Goal: Information Seeking & Learning: Learn about a topic

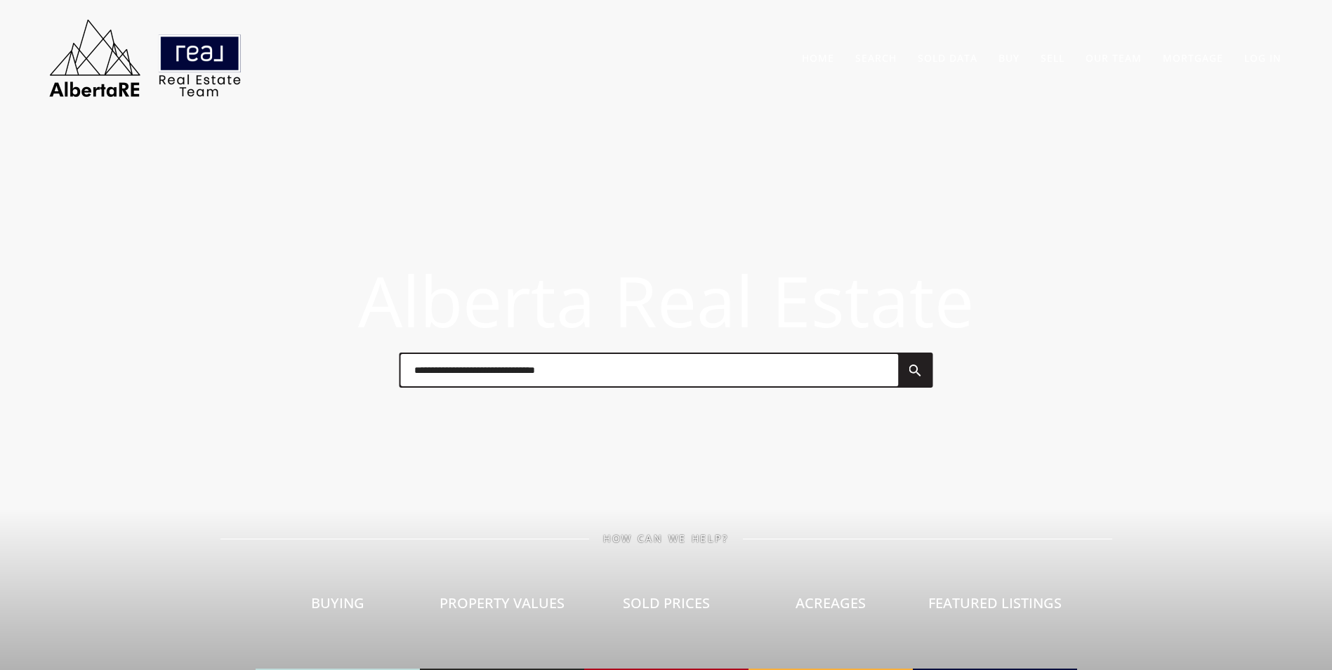
click at [509, 373] on input "text" at bounding box center [649, 370] width 498 height 32
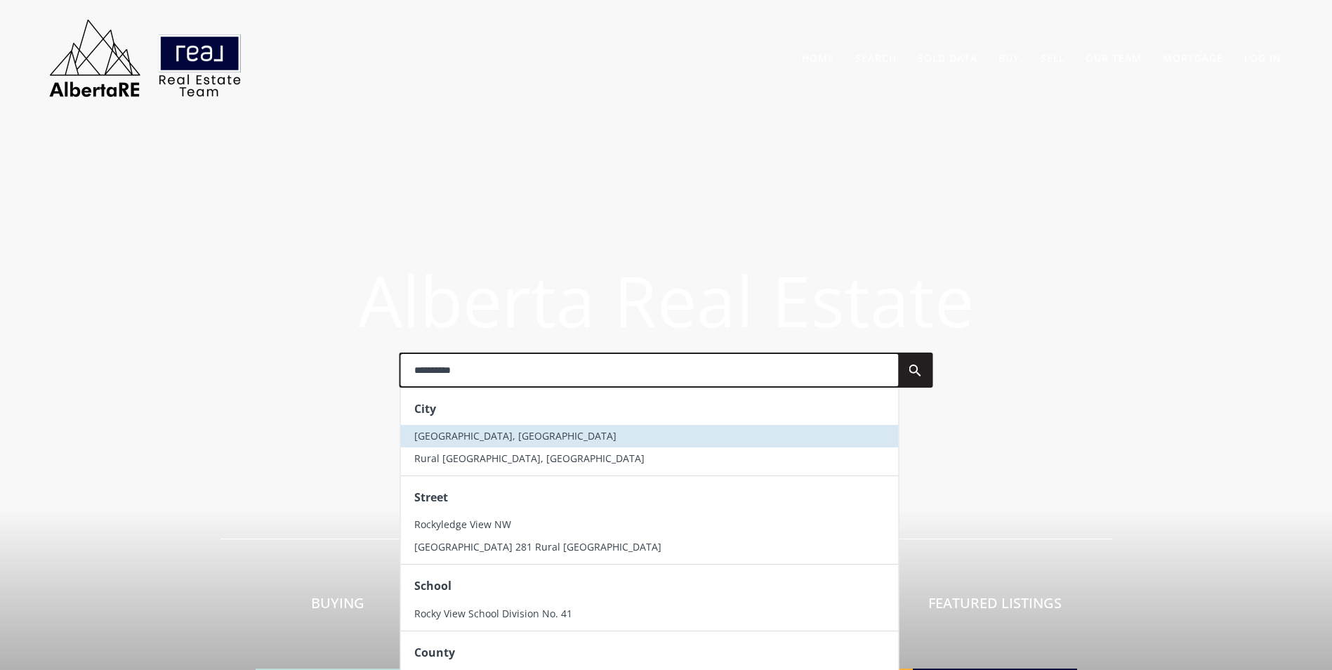
type input "**********"
click at [470, 444] on li "Rocky View County, AB" at bounding box center [649, 436] width 498 height 22
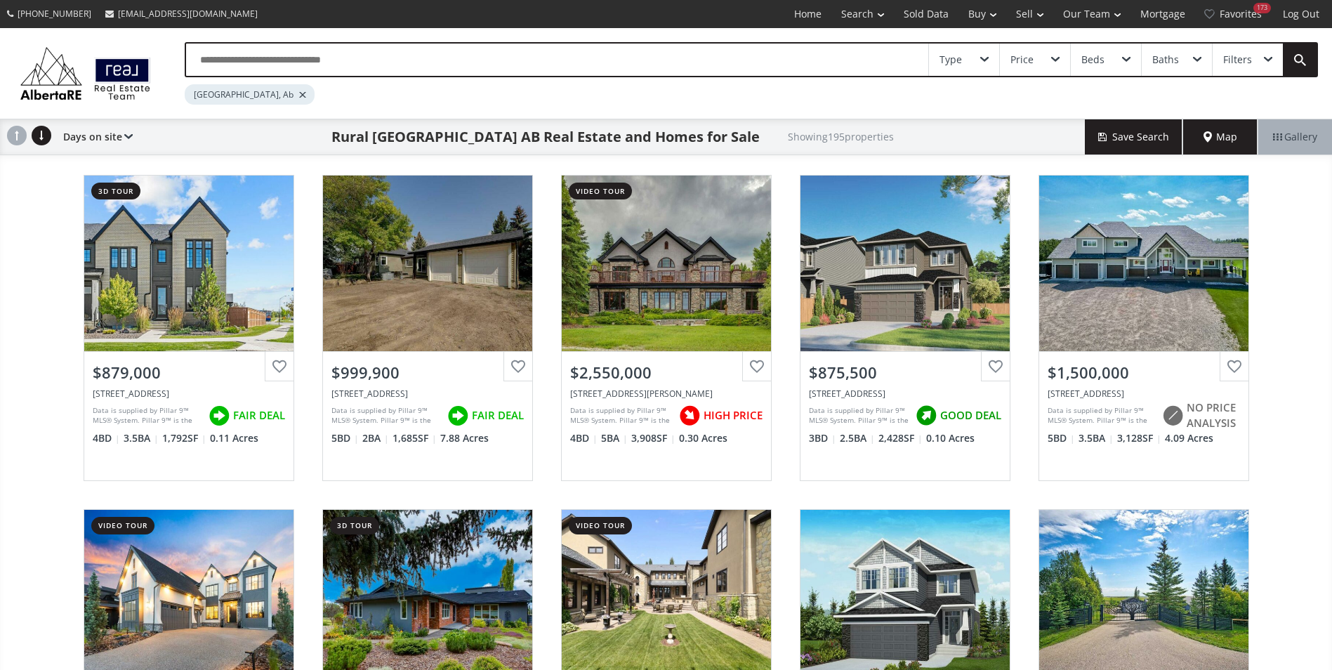
click at [349, 64] on input "text" at bounding box center [557, 60] width 742 height 32
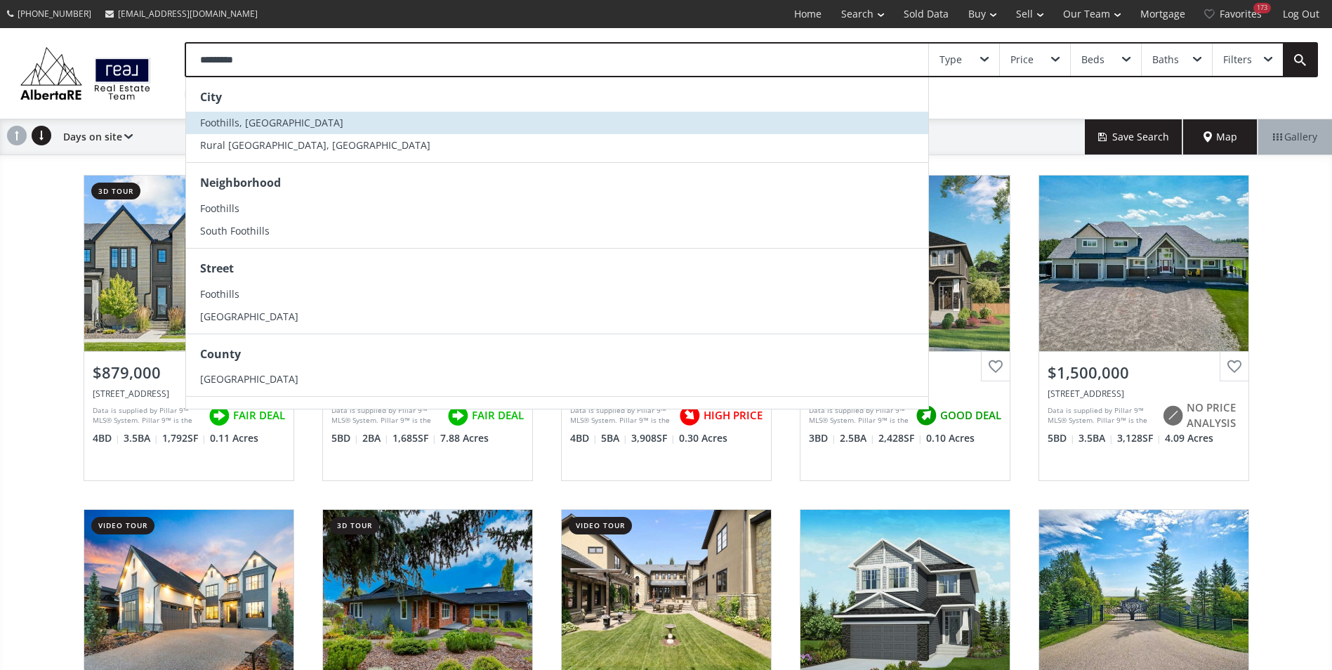
type input "*********"
click at [253, 124] on span "Foothills, [GEOGRAPHIC_DATA]" at bounding box center [271, 122] width 143 height 13
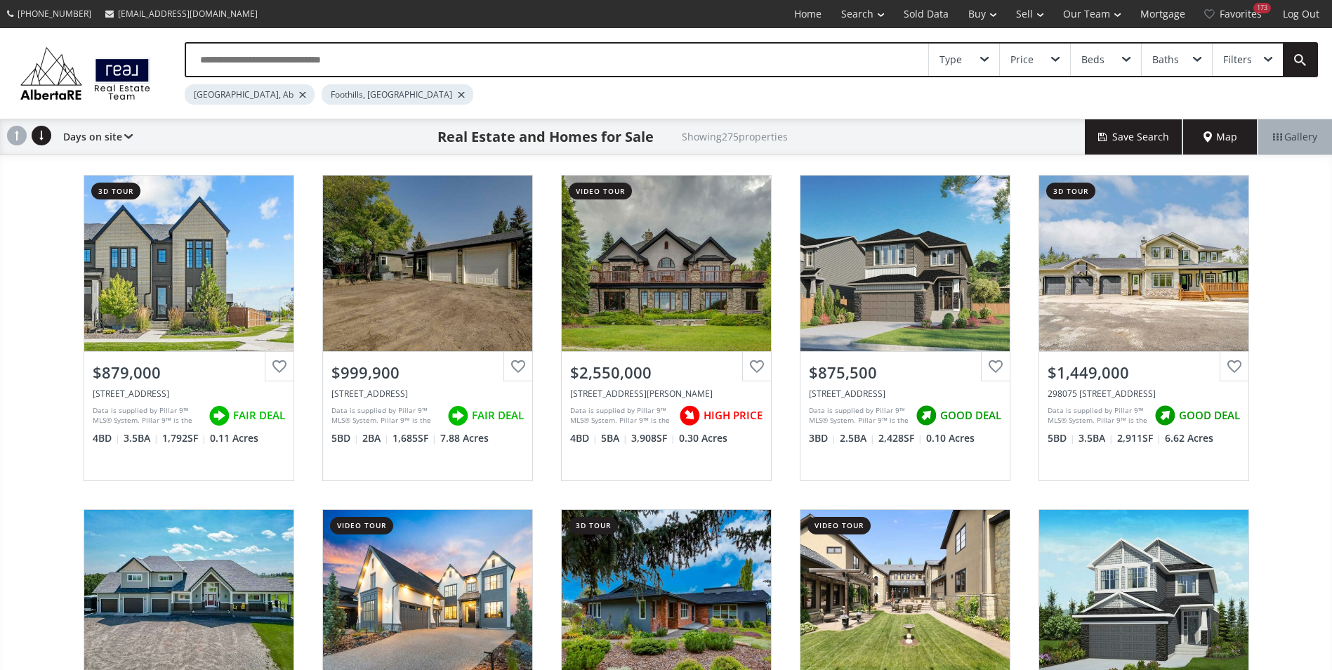
click at [299, 95] on div at bounding box center [302, 95] width 7 height 6
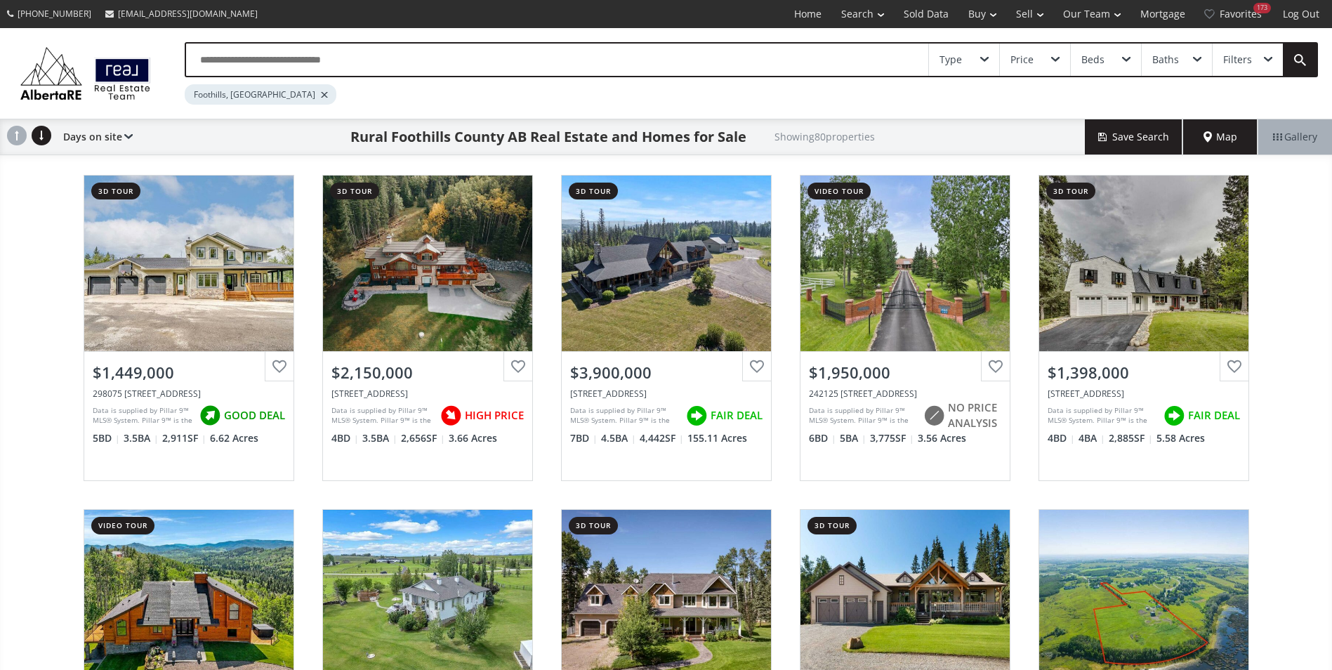
click at [260, 67] on input "text" at bounding box center [557, 60] width 742 height 32
click at [312, 65] on input "**********" at bounding box center [557, 60] width 742 height 32
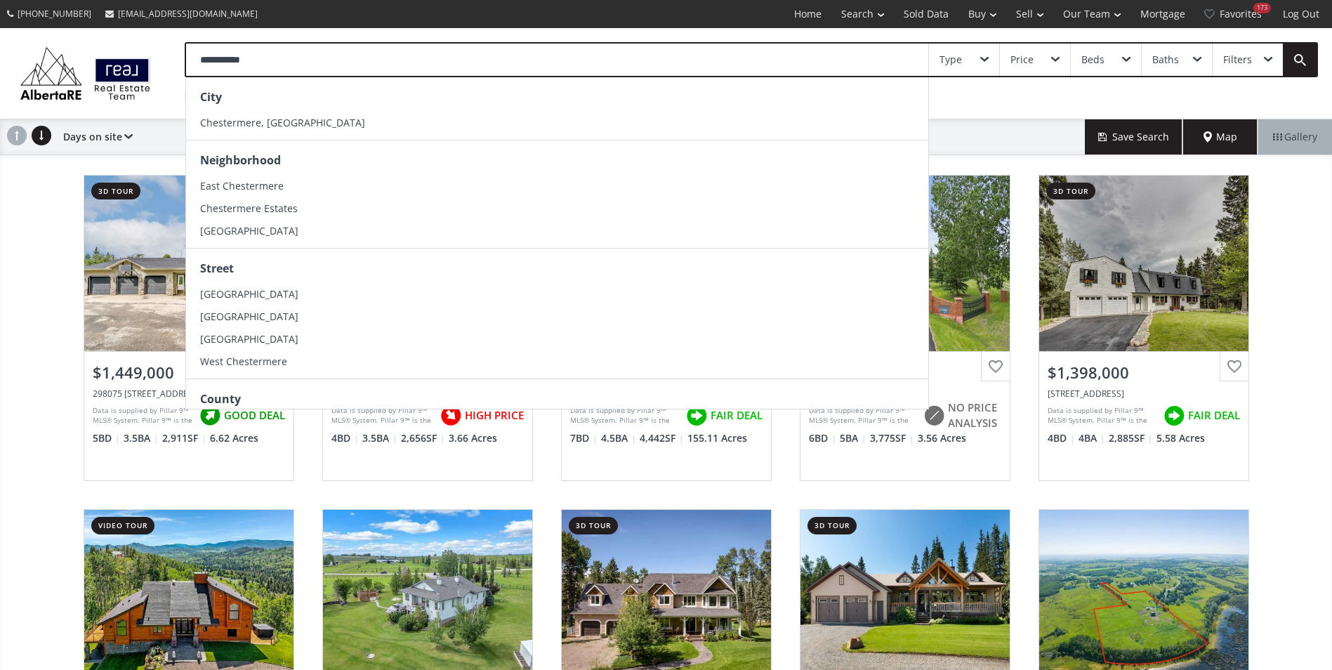
type input "**********"
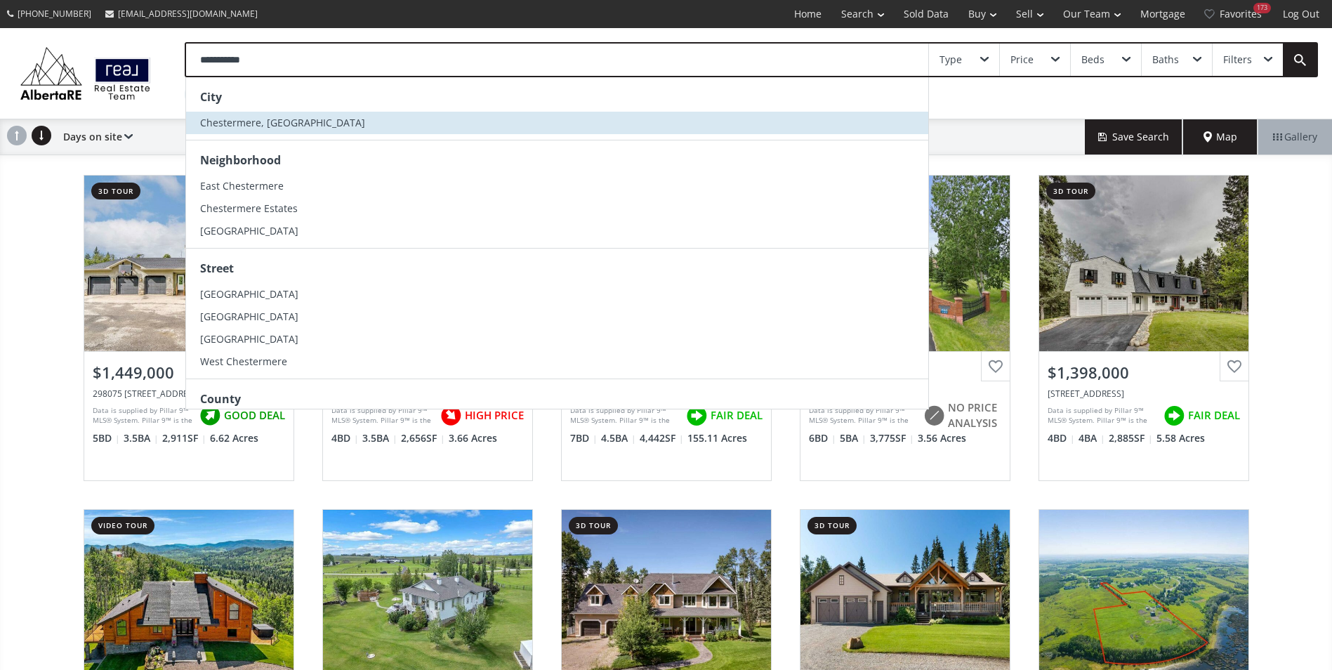
click at [312, 112] on li "Chestermere, [GEOGRAPHIC_DATA]" at bounding box center [557, 123] width 742 height 22
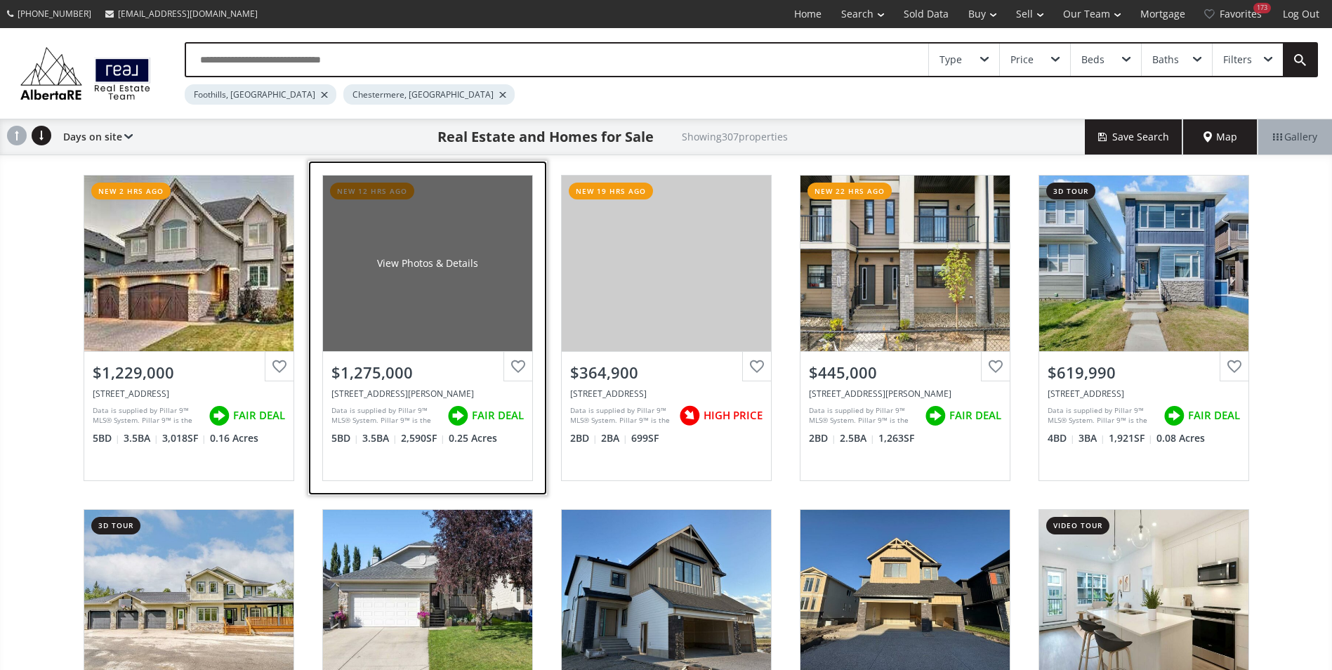
click at [460, 250] on div "View Photos & Details" at bounding box center [427, 264] width 209 height 176
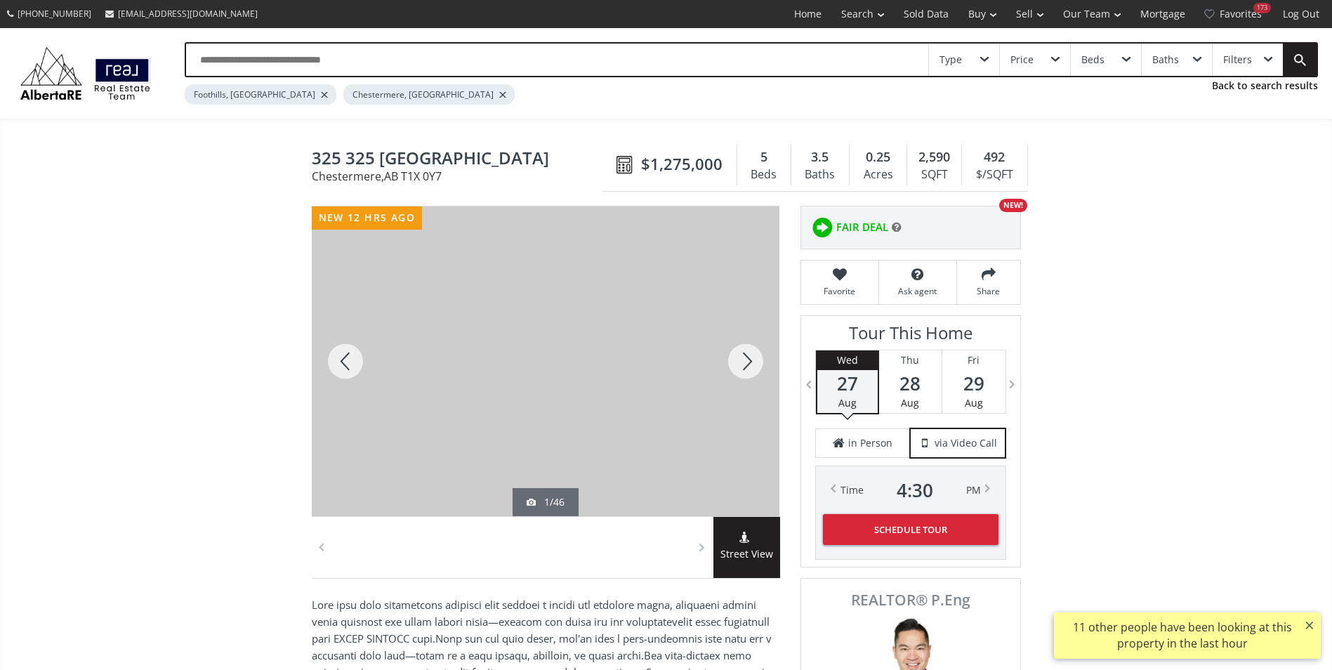
click at [738, 359] on div at bounding box center [745, 361] width 67 height 310
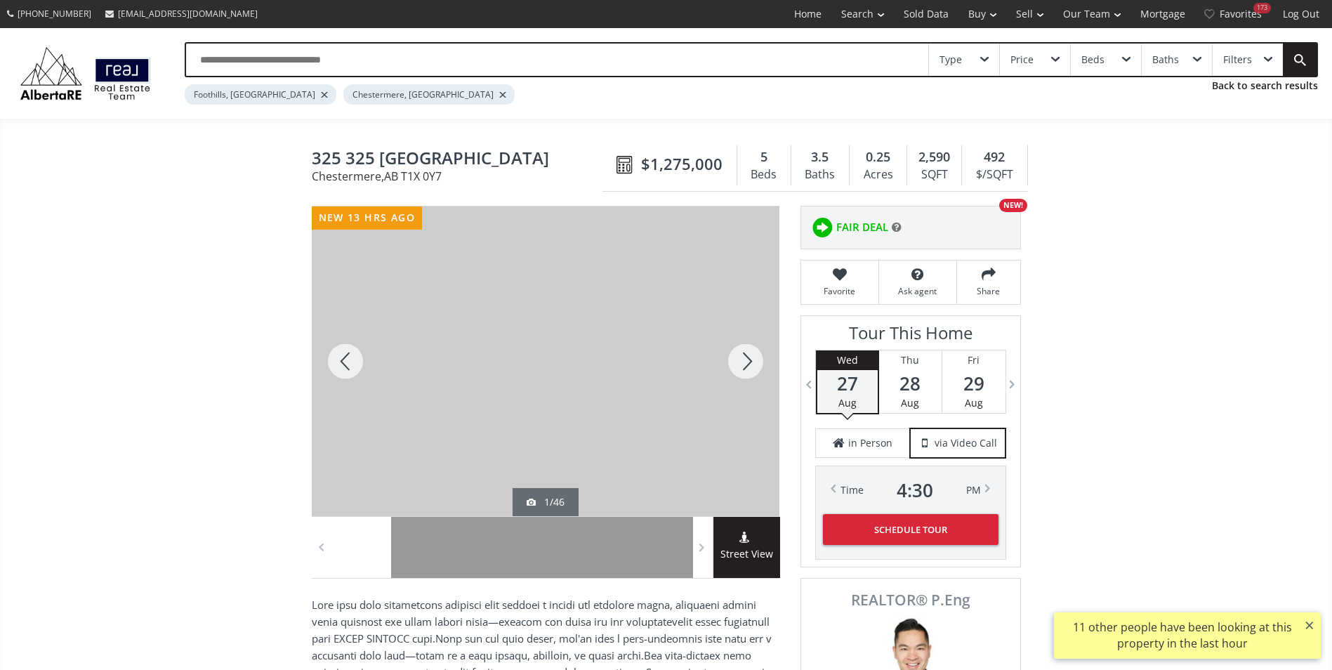
click at [738, 359] on div at bounding box center [745, 361] width 67 height 310
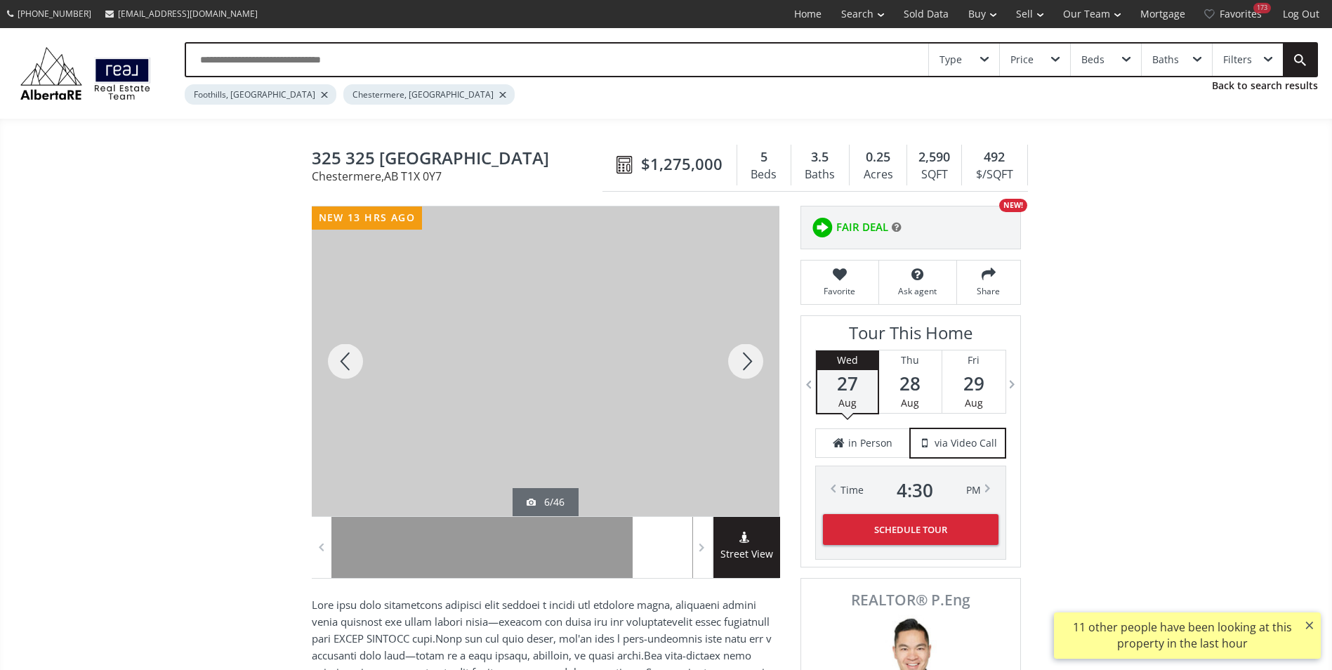
click at [738, 359] on div at bounding box center [745, 361] width 67 height 310
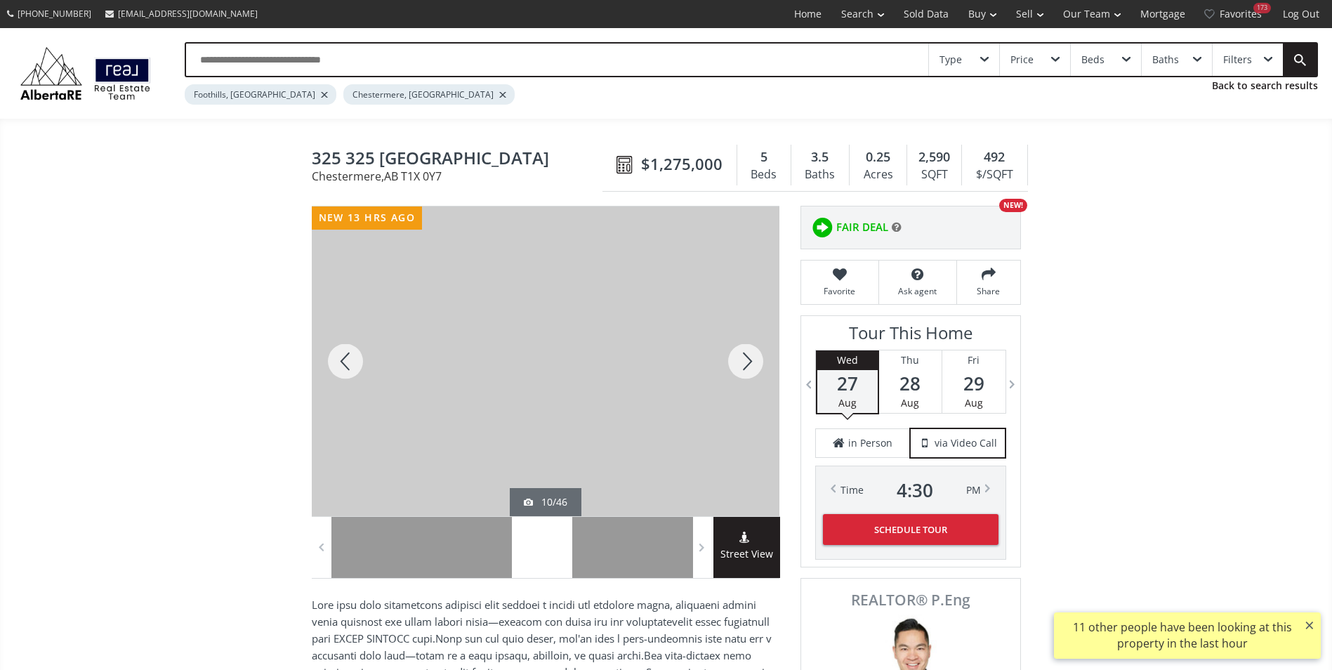
click at [738, 359] on div at bounding box center [745, 361] width 67 height 310
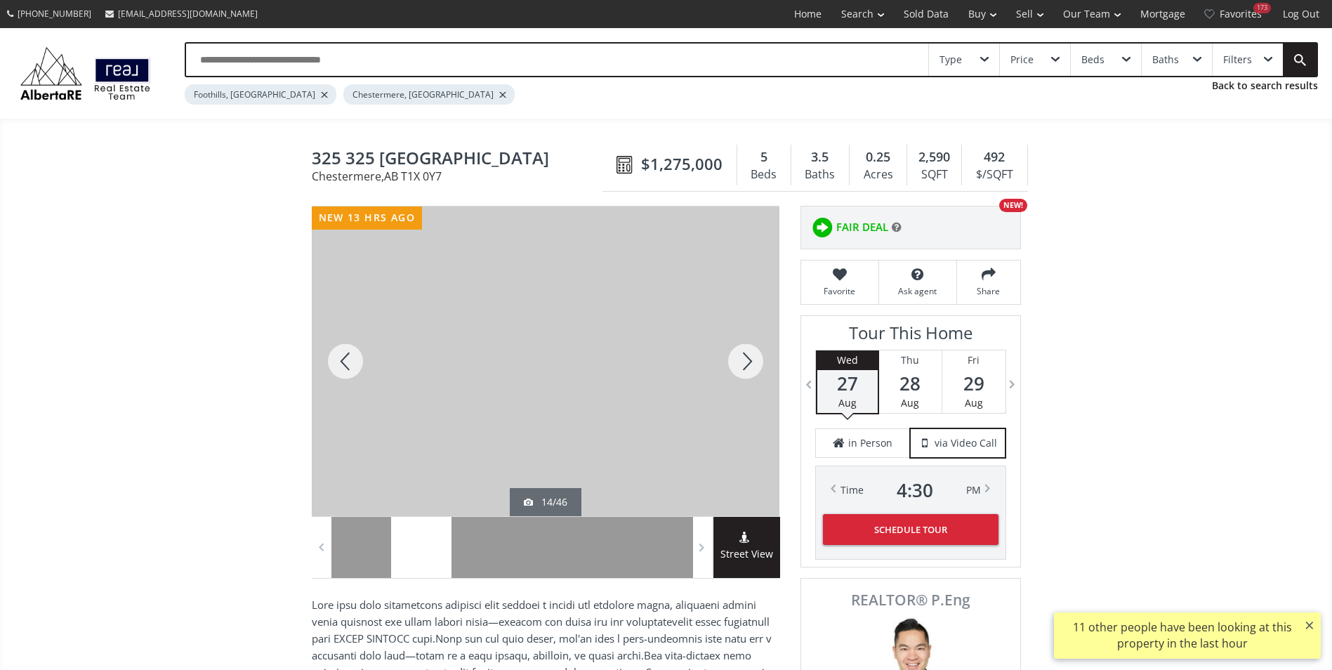
click at [738, 359] on div at bounding box center [745, 361] width 67 height 310
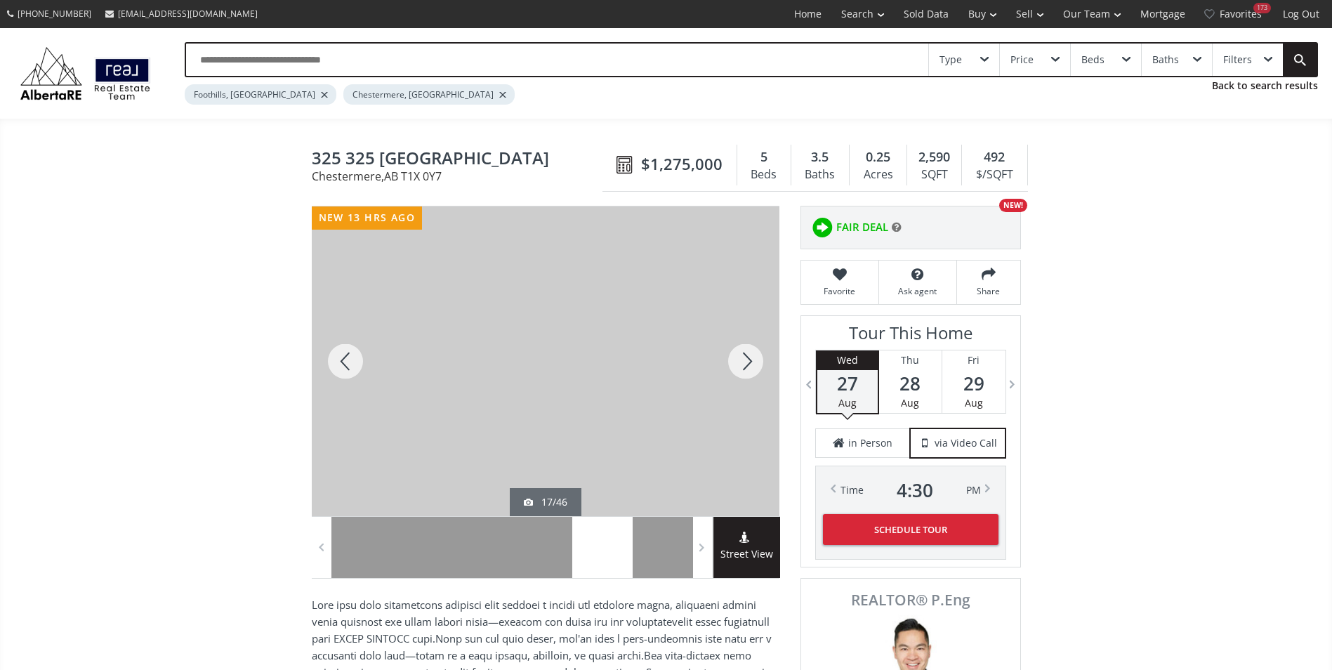
click at [738, 359] on div at bounding box center [745, 361] width 67 height 310
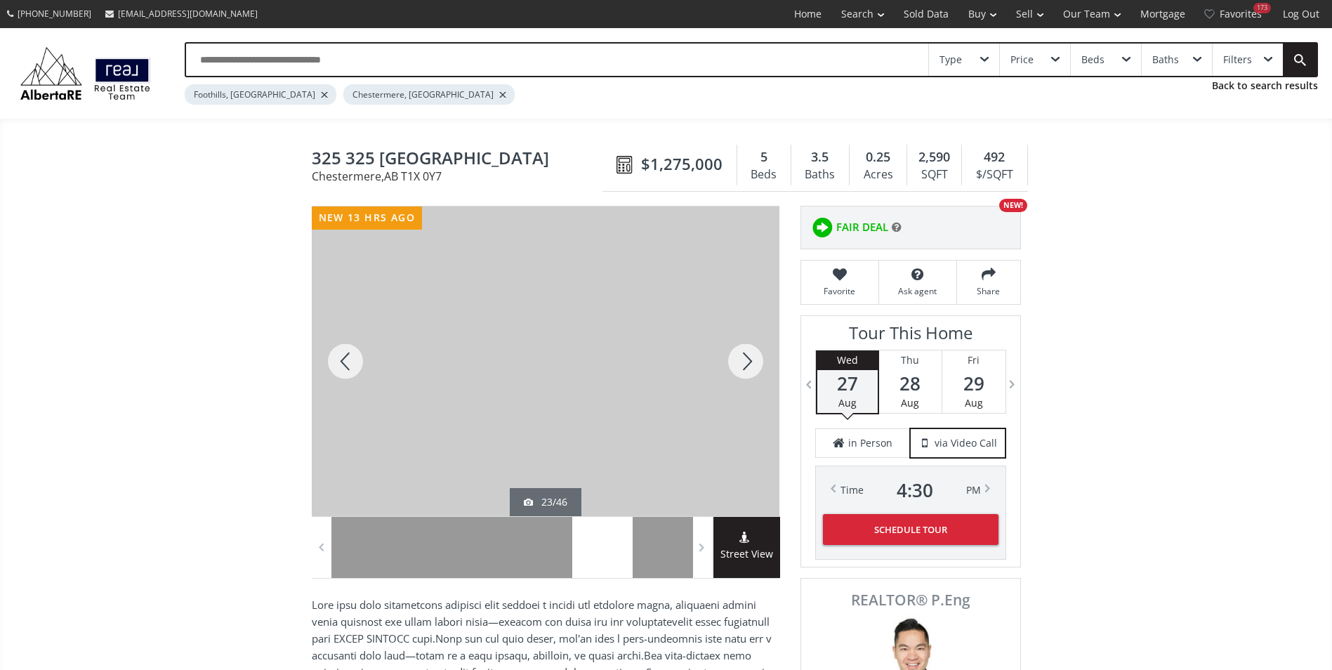
click at [738, 359] on div at bounding box center [745, 361] width 67 height 310
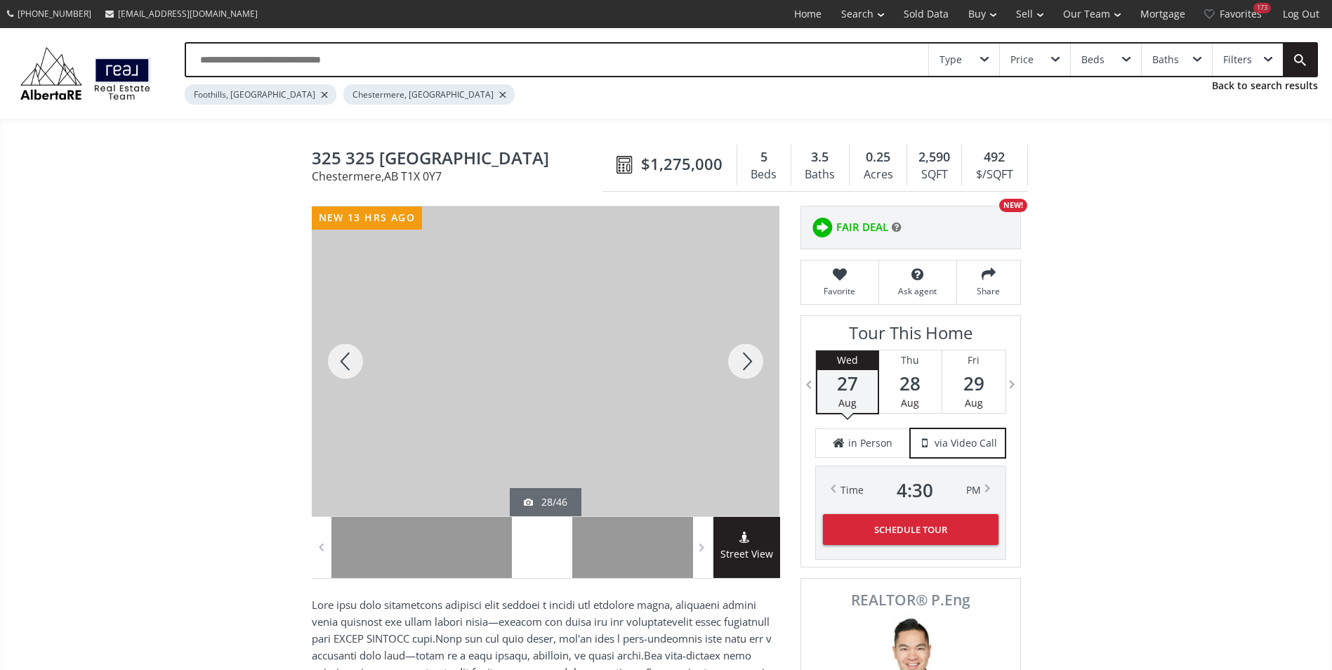
click at [738, 359] on div at bounding box center [745, 361] width 67 height 310
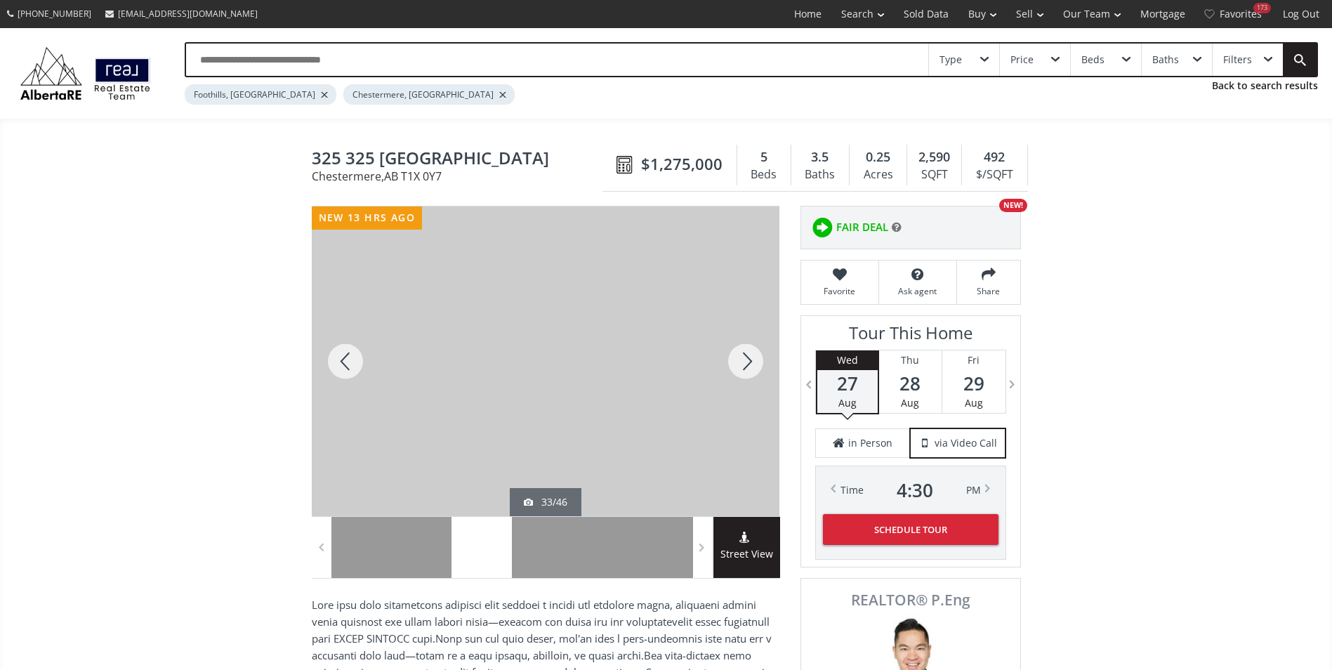
click at [738, 359] on div at bounding box center [745, 361] width 67 height 310
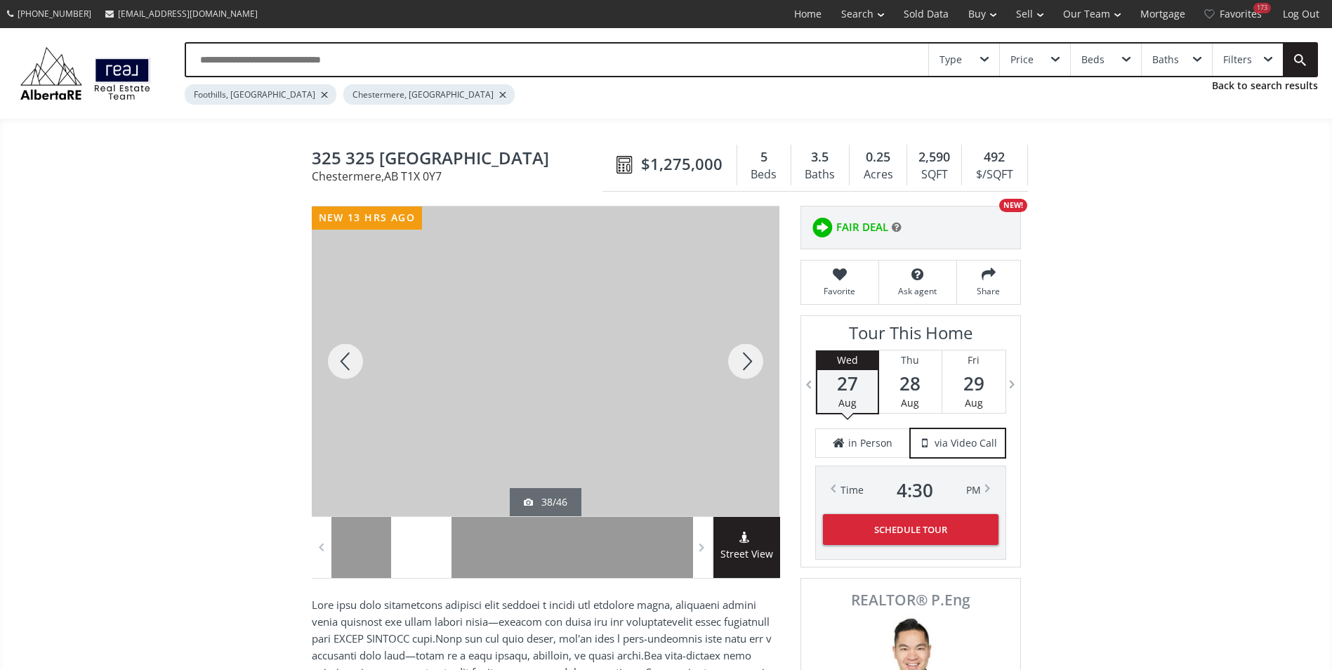
click at [738, 359] on div at bounding box center [745, 361] width 67 height 310
click at [734, 358] on div at bounding box center [745, 361] width 67 height 310
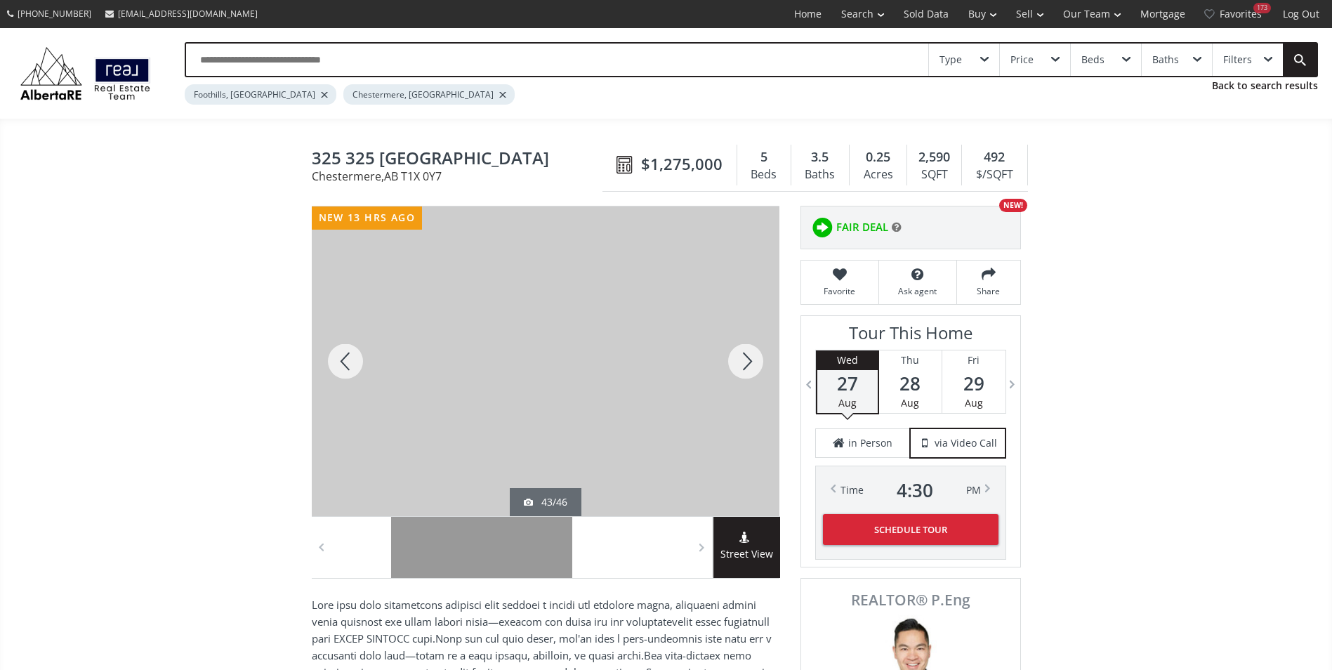
click at [734, 358] on div at bounding box center [745, 361] width 67 height 310
click at [744, 360] on div at bounding box center [745, 361] width 67 height 310
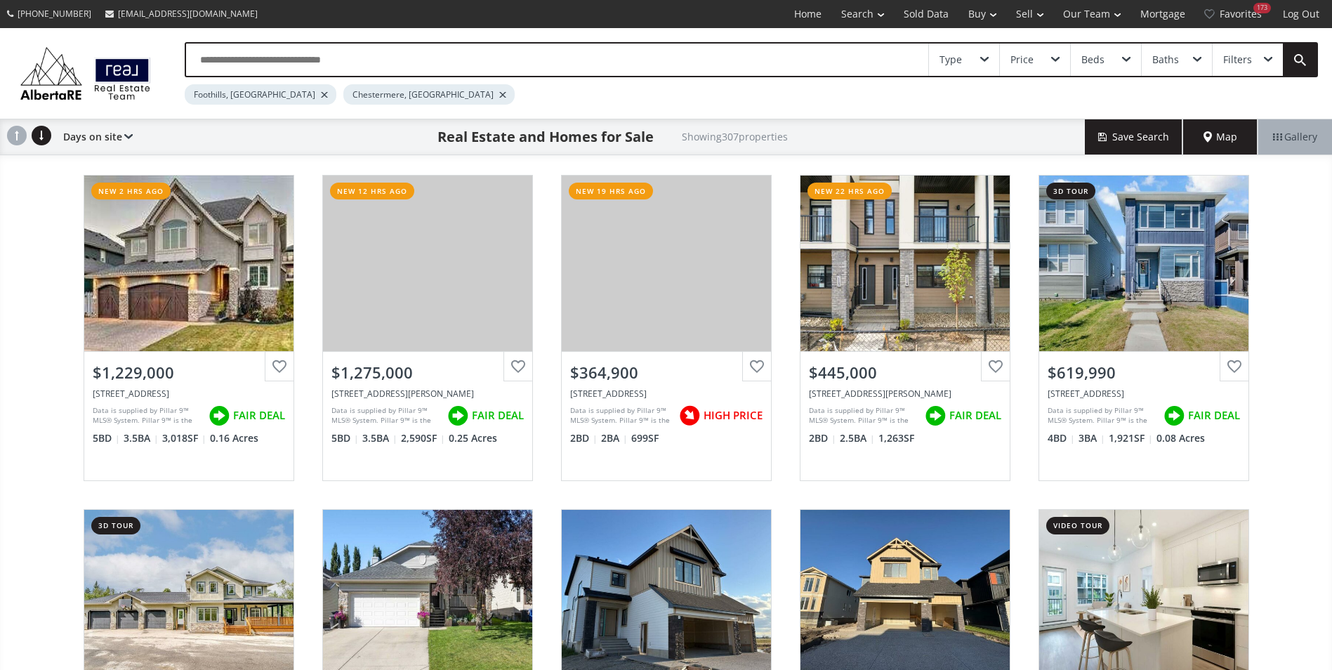
click at [321, 95] on div at bounding box center [324, 95] width 7 height 6
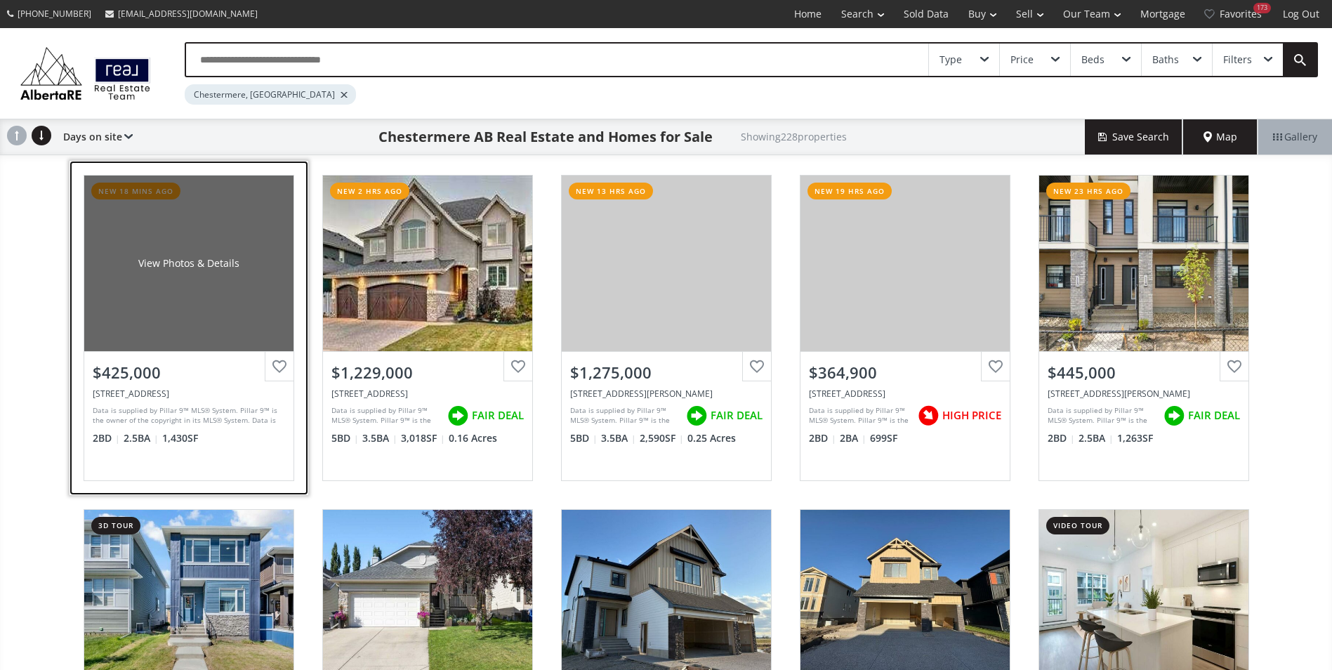
click at [169, 235] on div "View Photos & Details" at bounding box center [188, 264] width 209 height 176
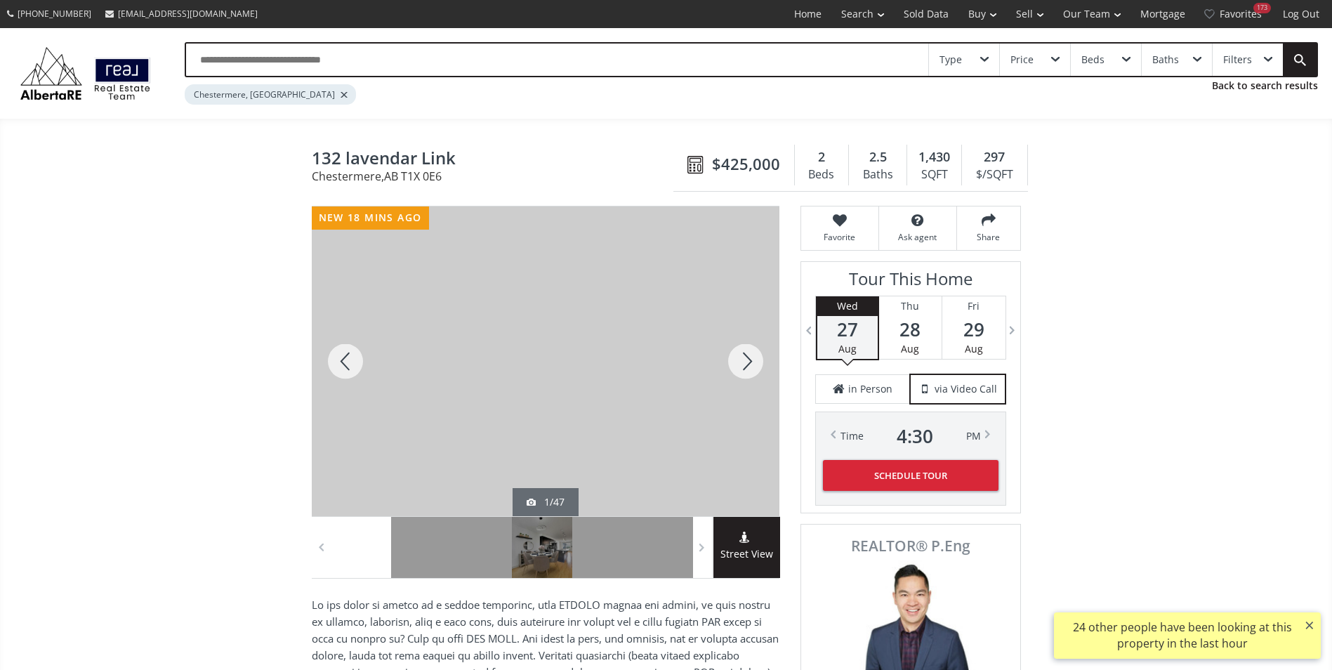
click at [732, 369] on div at bounding box center [745, 361] width 67 height 310
click at [734, 369] on div at bounding box center [745, 361] width 67 height 310
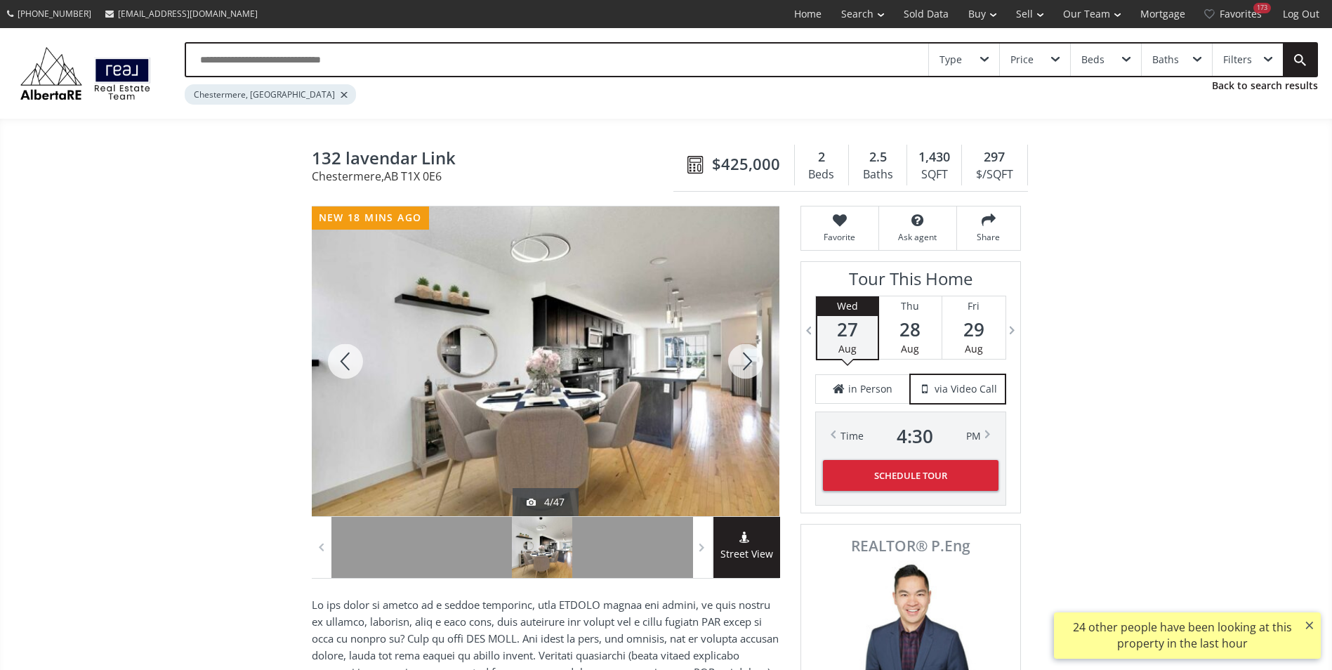
click at [734, 369] on div at bounding box center [745, 361] width 67 height 310
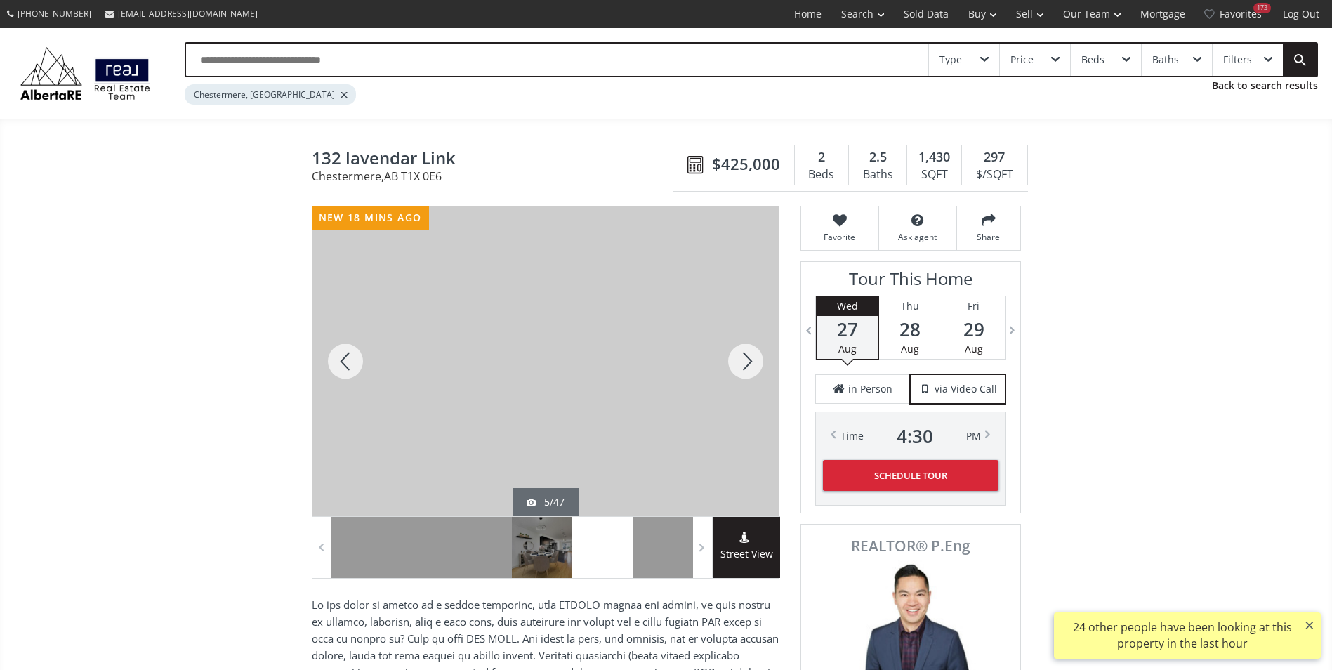
drag, startPoint x: 734, startPoint y: 369, endPoint x: 746, endPoint y: 366, distance: 12.8
click at [735, 369] on div at bounding box center [745, 361] width 67 height 310
click at [746, 366] on div at bounding box center [745, 361] width 67 height 310
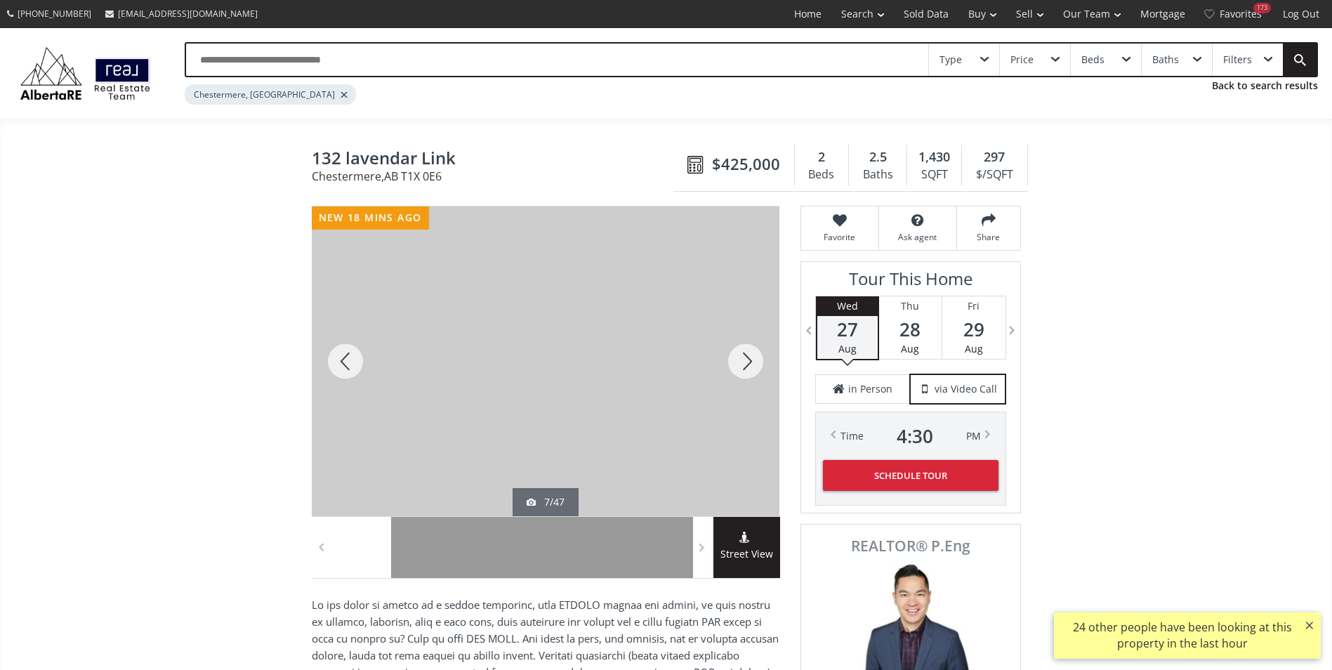
click at [746, 366] on div at bounding box center [745, 361] width 67 height 310
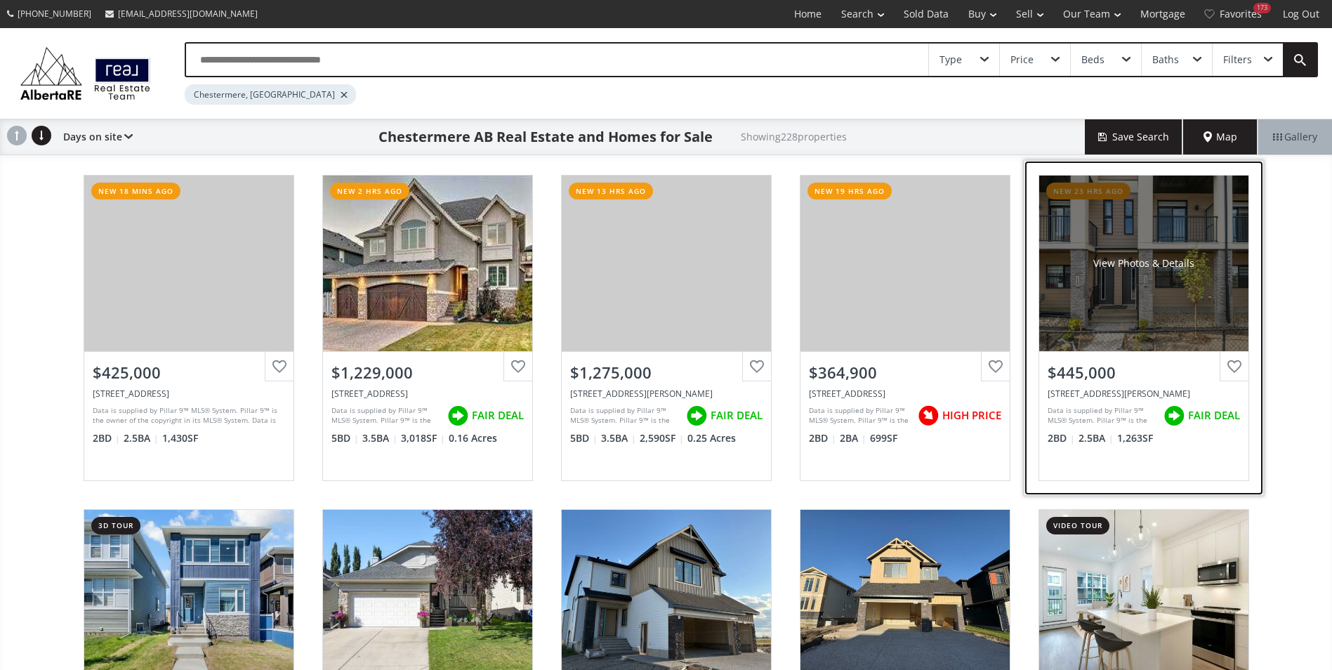
click at [1204, 275] on div "View Photos & Details" at bounding box center [1143, 264] width 209 height 176
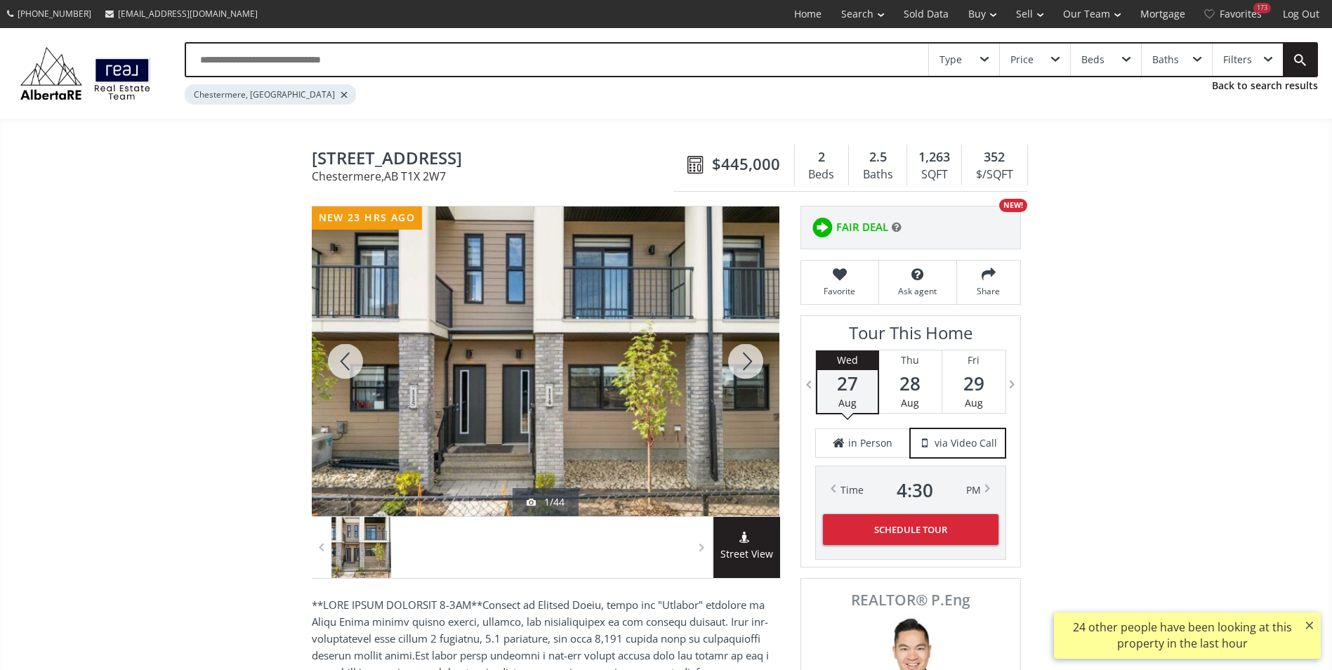
click at [746, 362] on div at bounding box center [745, 361] width 67 height 310
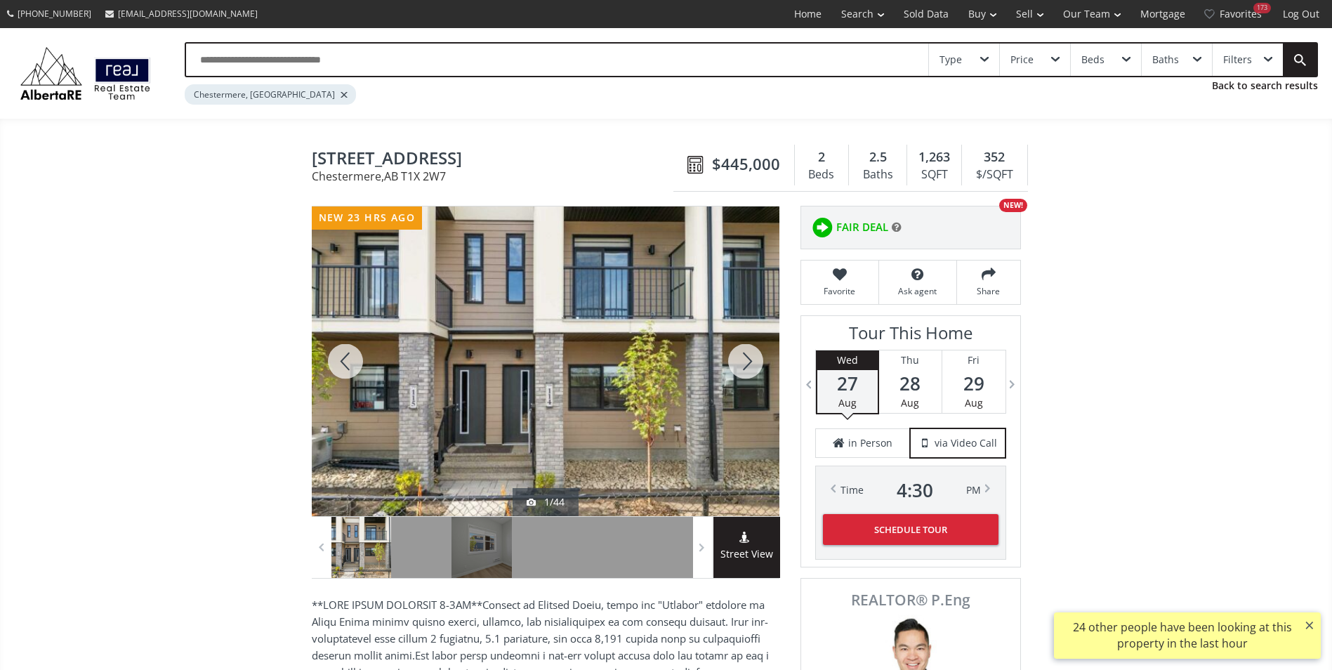
click at [746, 362] on div at bounding box center [745, 361] width 67 height 310
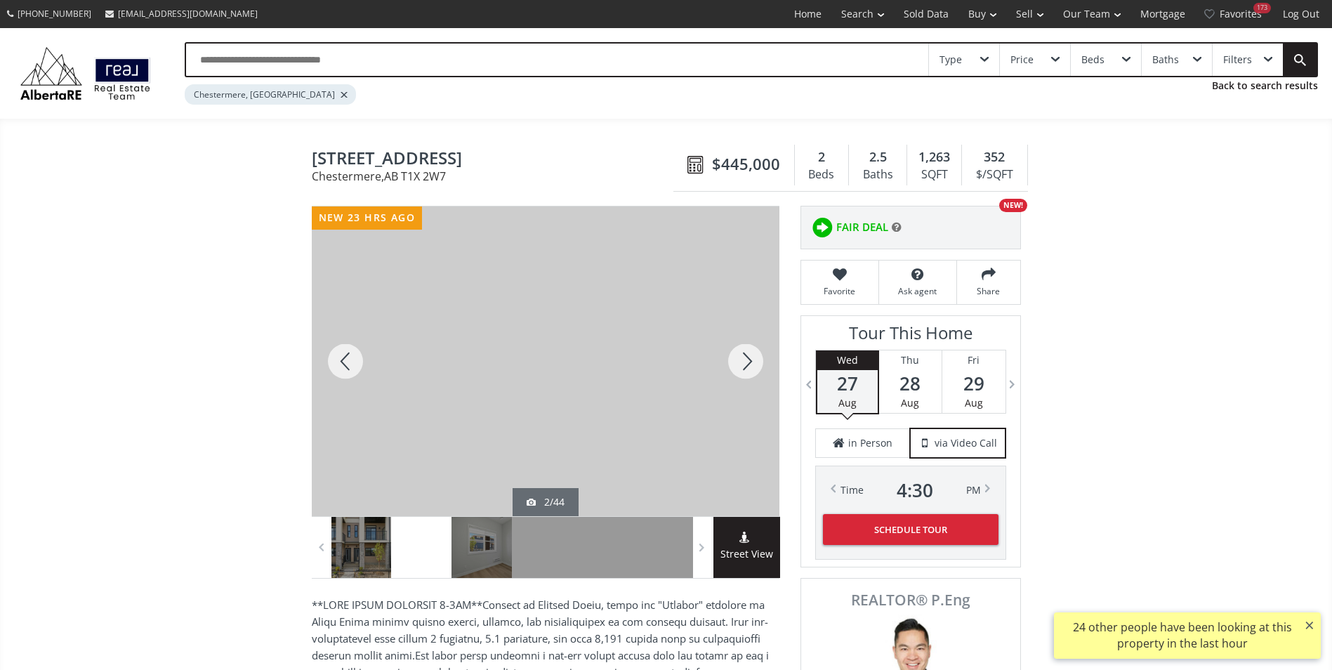
click at [742, 362] on div at bounding box center [745, 361] width 67 height 310
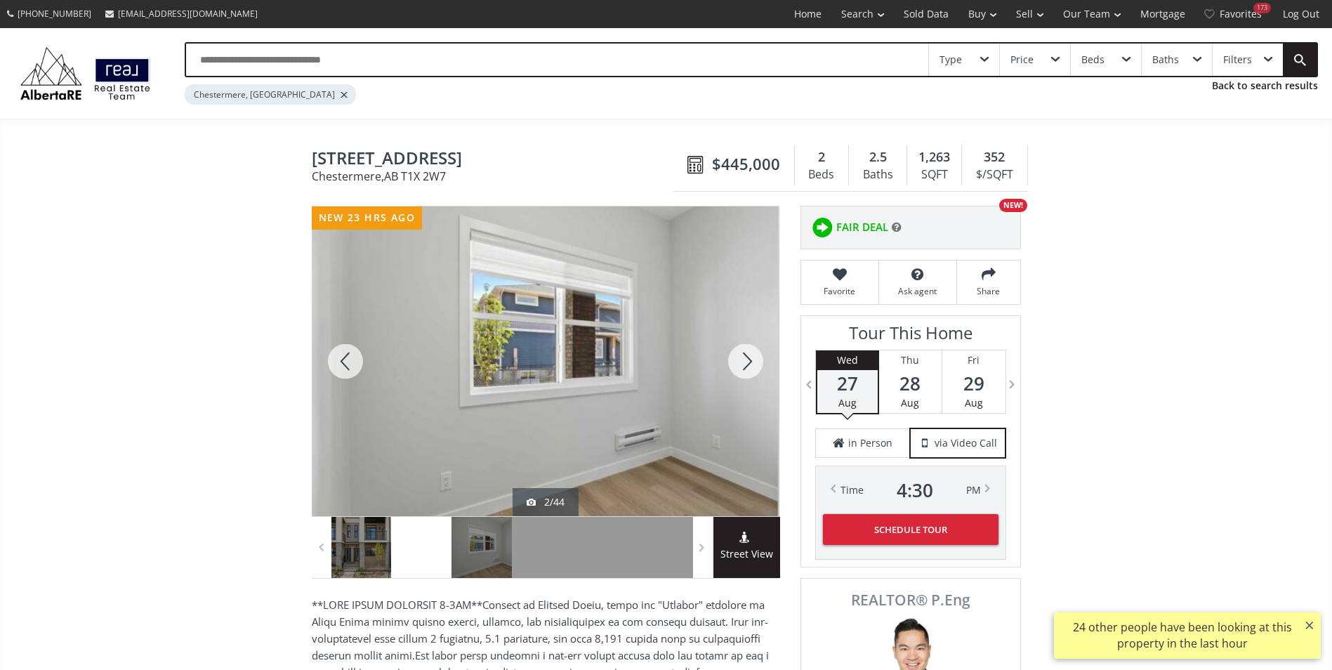
click at [742, 362] on div at bounding box center [745, 361] width 67 height 310
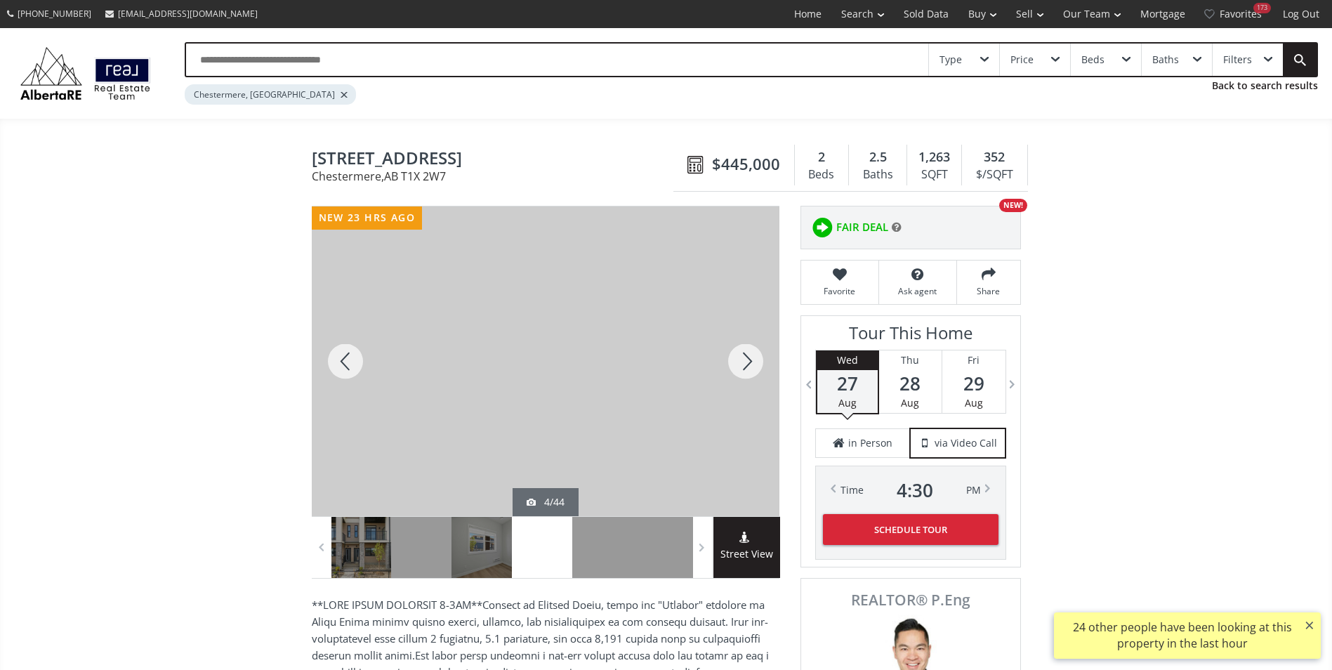
click at [741, 362] on div at bounding box center [745, 361] width 67 height 310
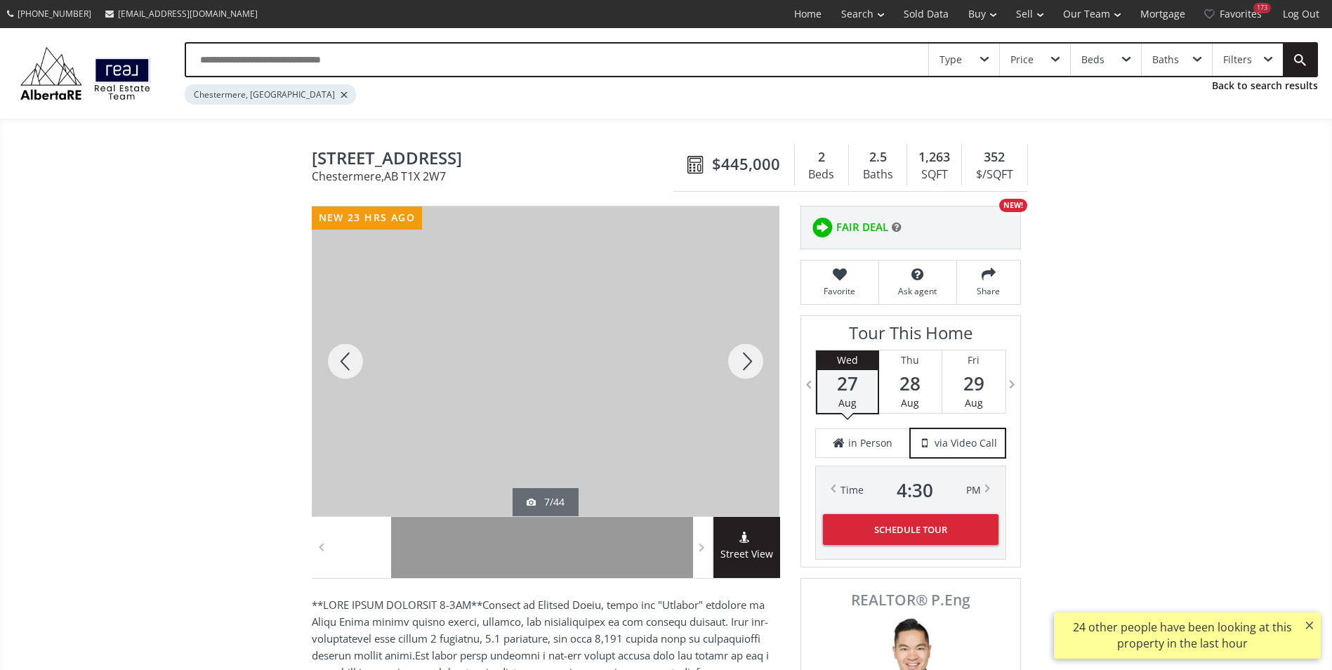
click at [741, 362] on div at bounding box center [745, 361] width 67 height 310
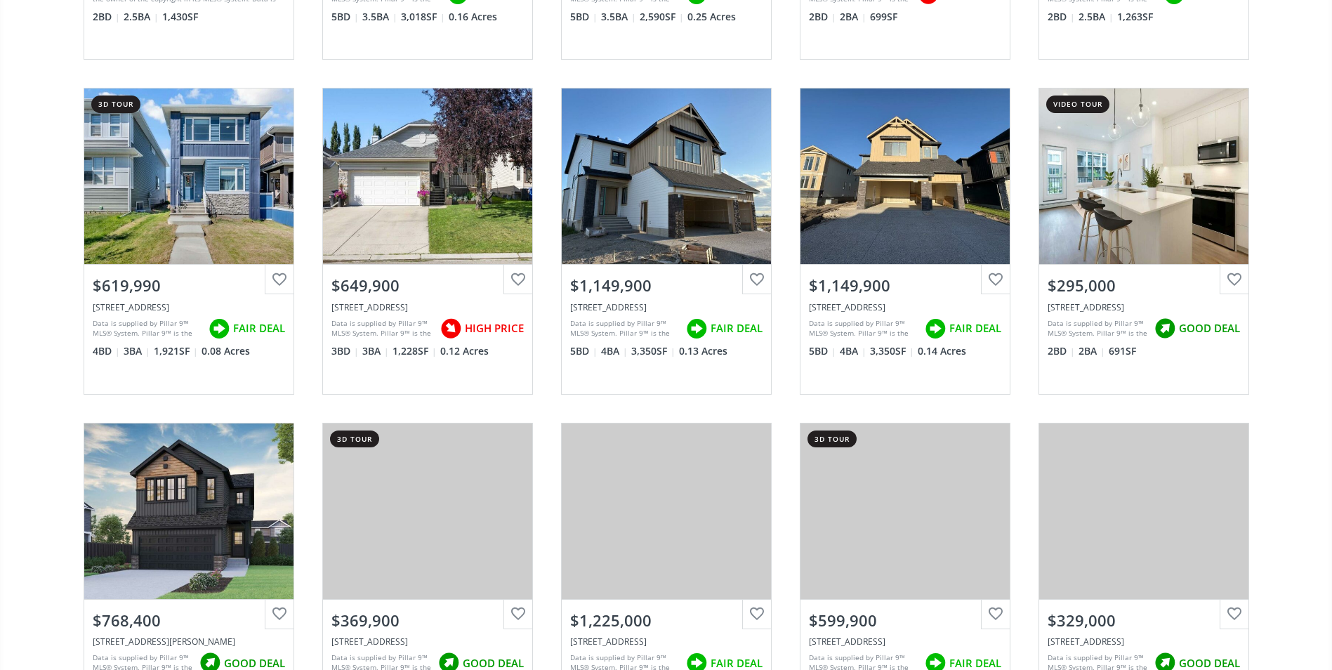
scroll to position [632, 0]
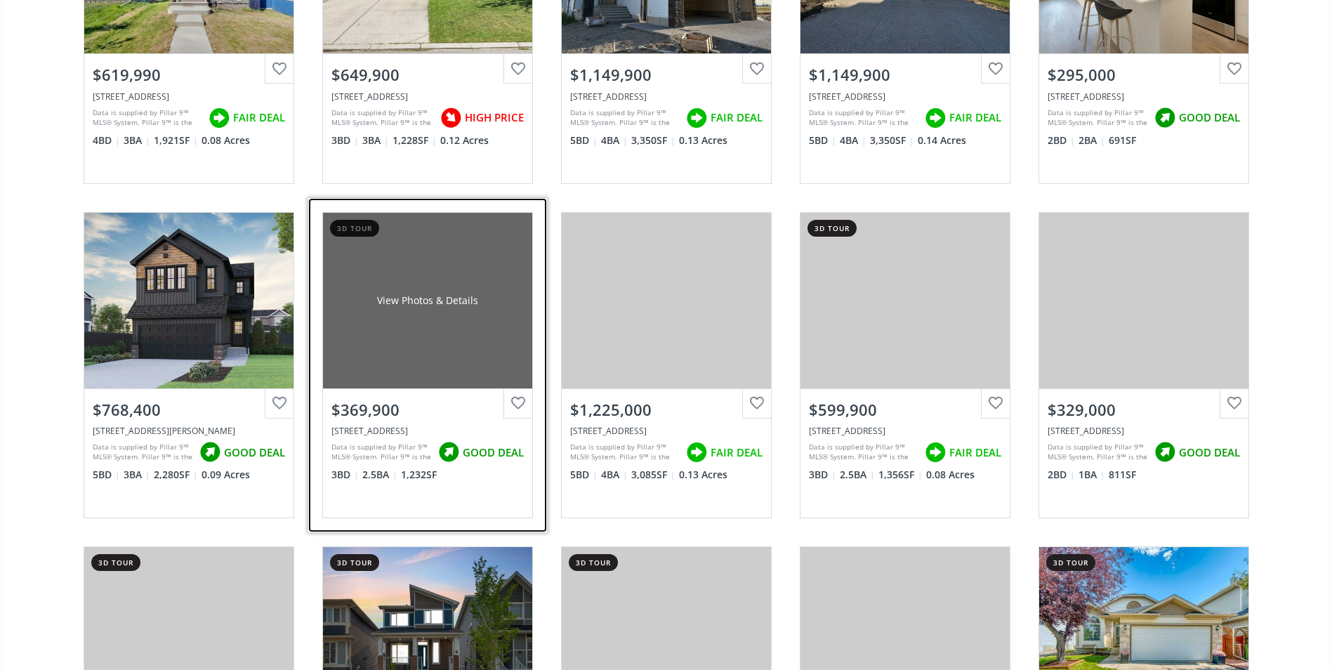
click at [421, 286] on div "View Photos & Details" at bounding box center [427, 301] width 209 height 176
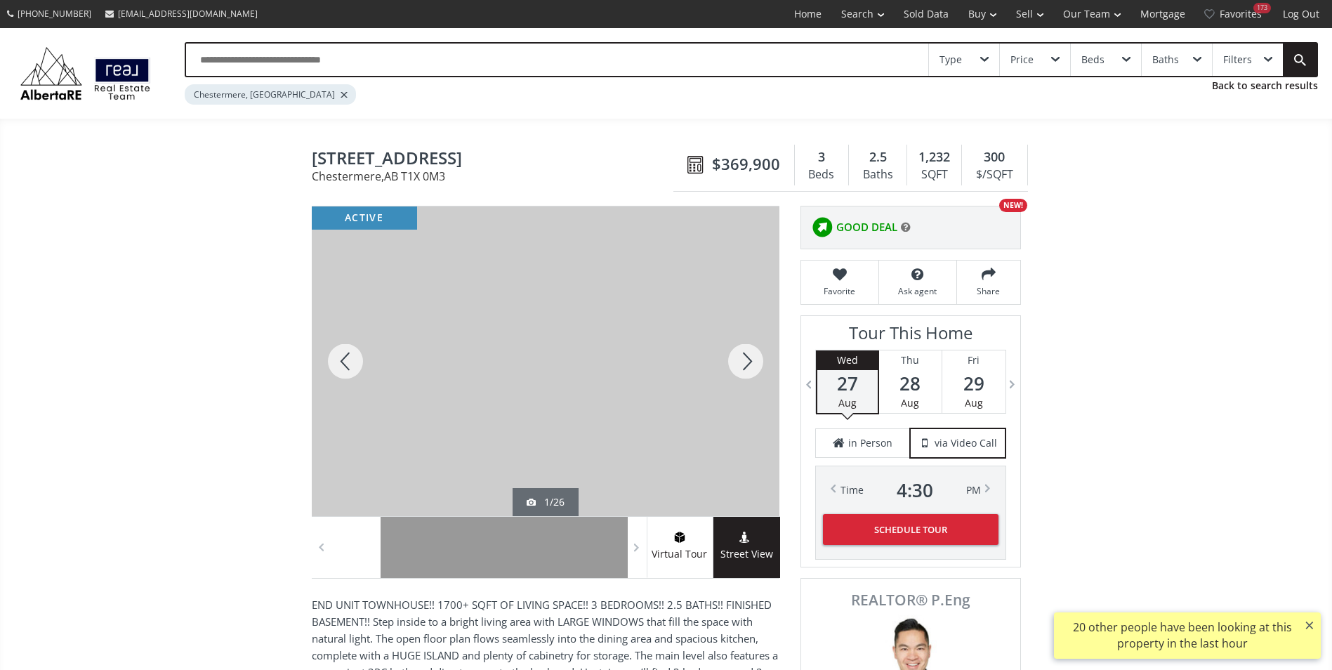
click at [743, 366] on div at bounding box center [745, 361] width 67 height 310
click at [753, 371] on div at bounding box center [745, 361] width 67 height 310
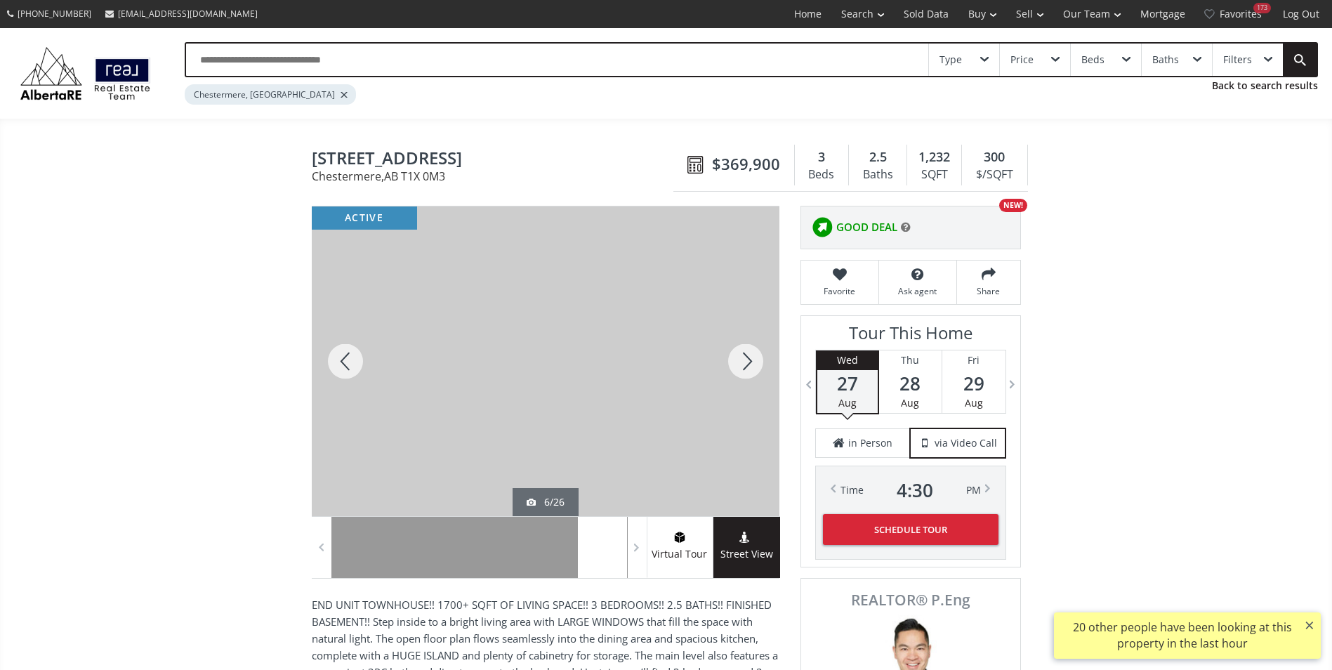
click at [753, 371] on div at bounding box center [745, 361] width 67 height 310
click at [754, 371] on div at bounding box center [745, 361] width 67 height 310
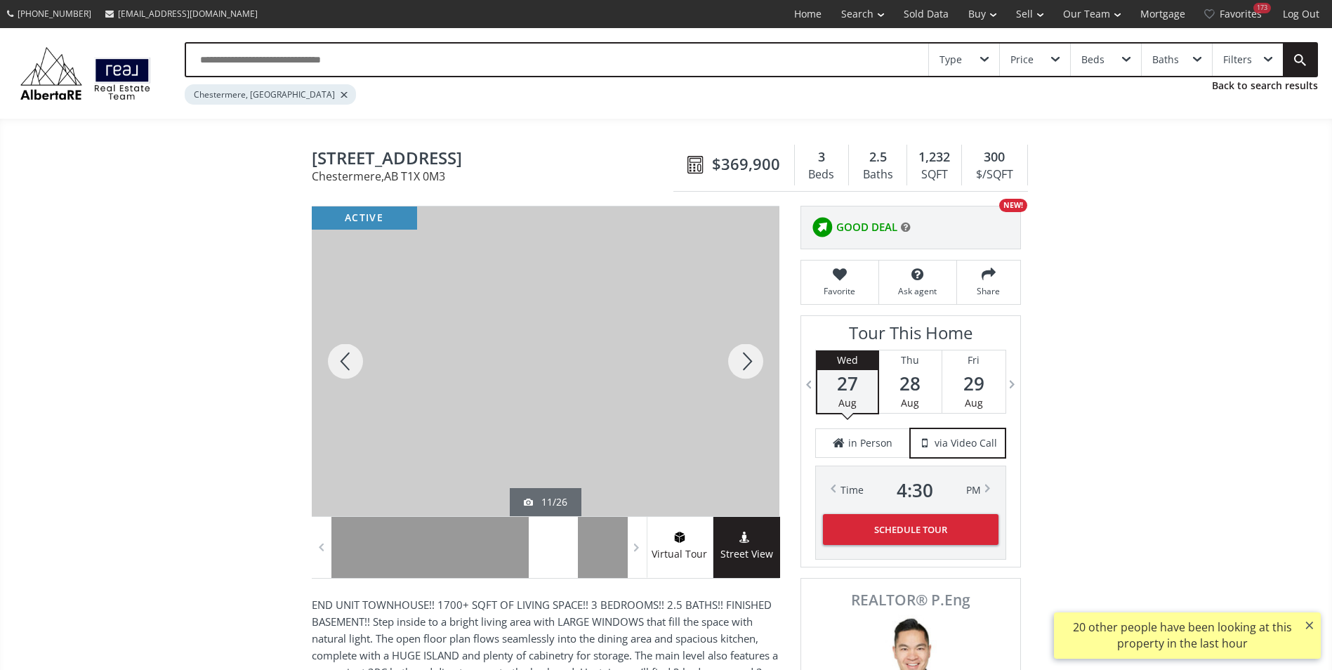
click at [754, 371] on div at bounding box center [745, 361] width 67 height 310
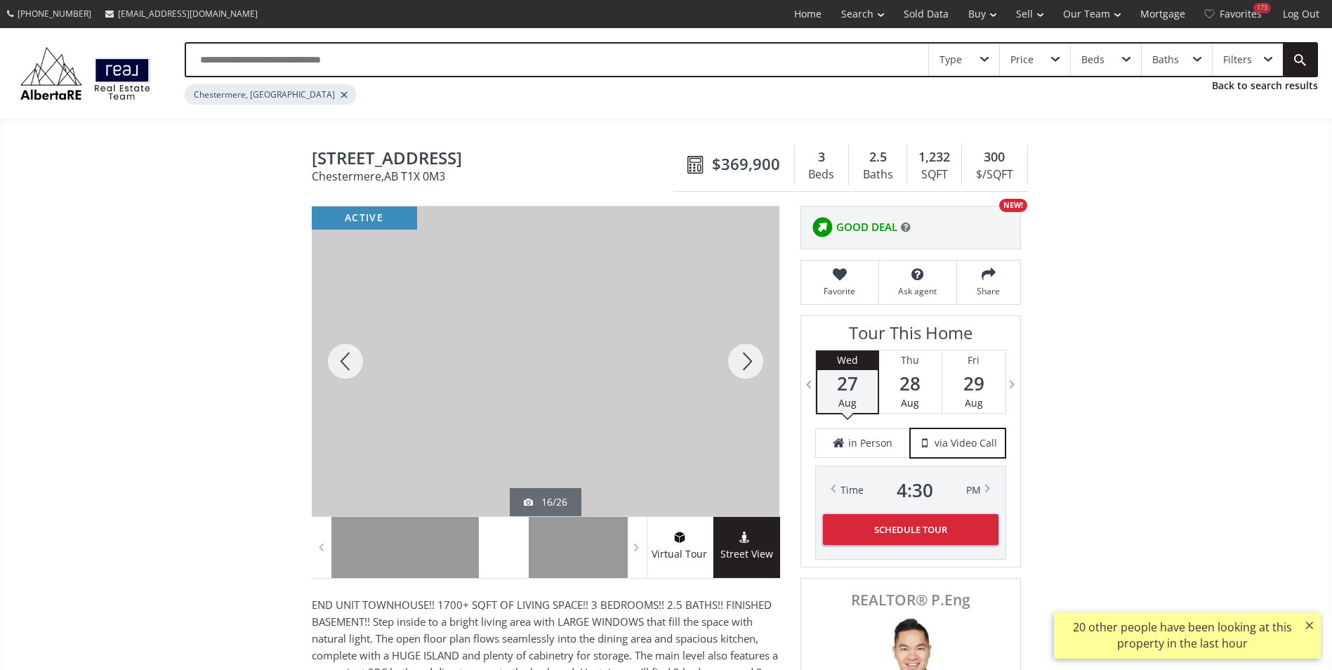
click at [754, 371] on div at bounding box center [745, 361] width 67 height 310
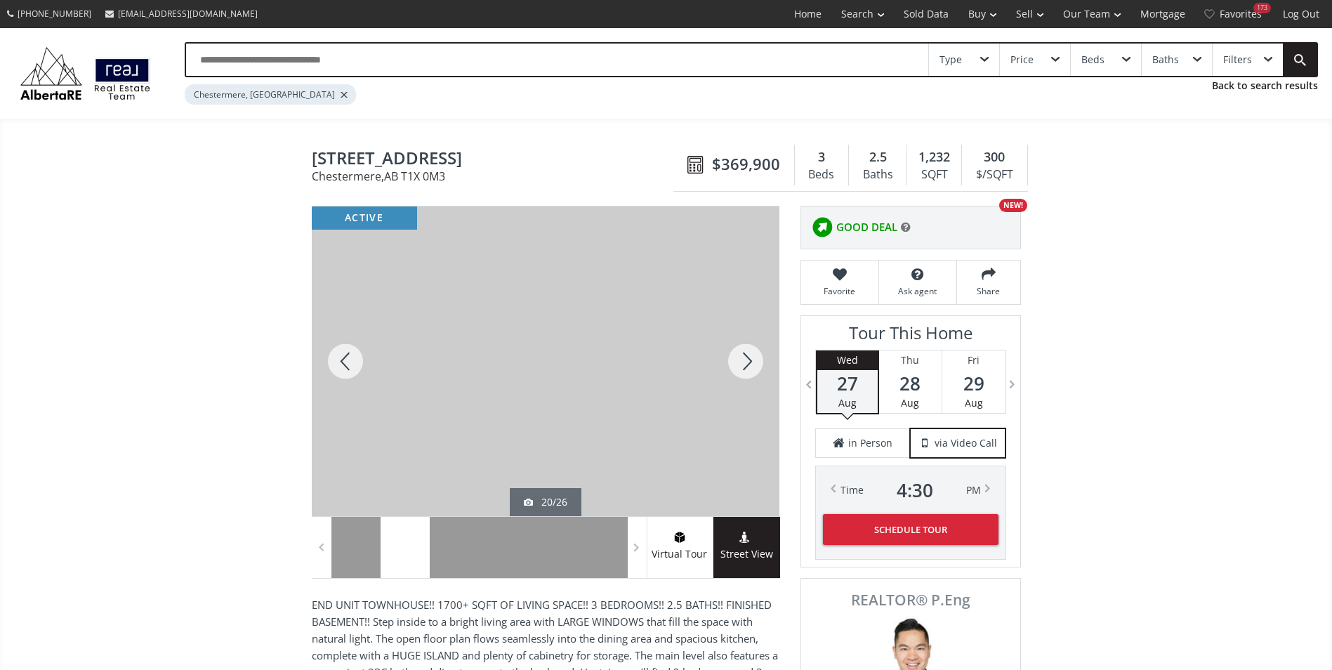
click at [754, 371] on div at bounding box center [745, 361] width 67 height 310
click at [354, 360] on div at bounding box center [345, 361] width 67 height 310
click at [740, 370] on div at bounding box center [745, 361] width 67 height 310
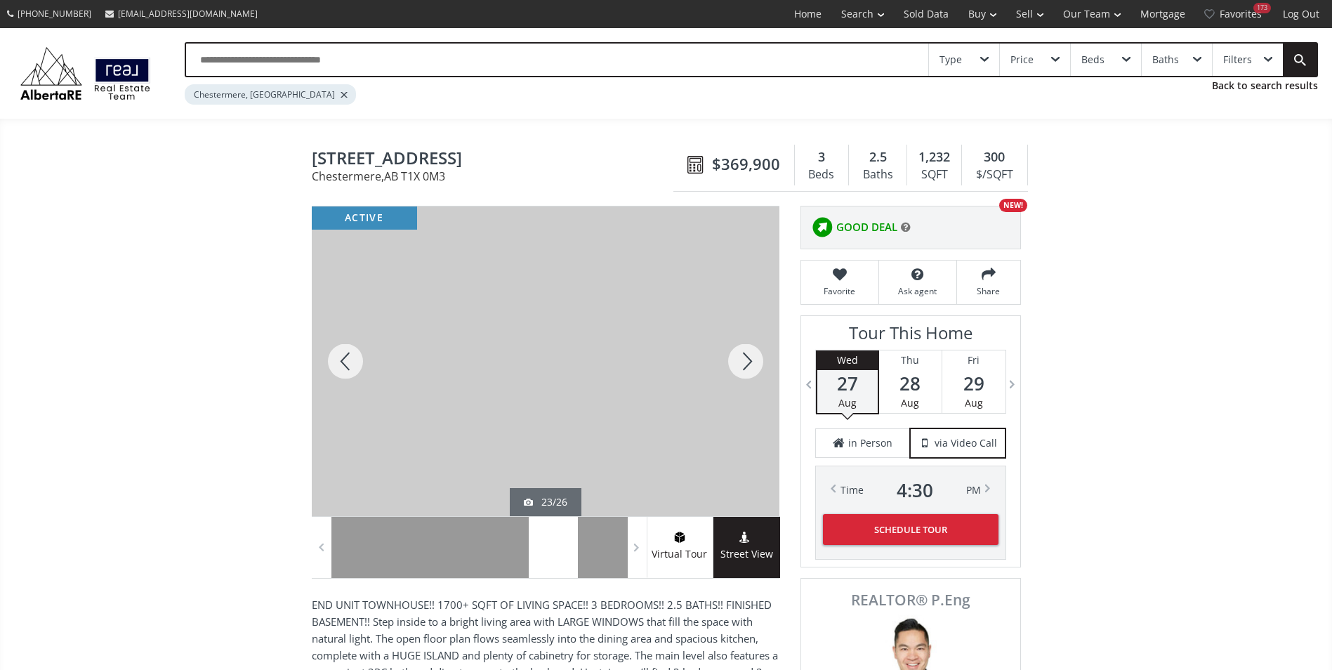
click at [740, 370] on div at bounding box center [745, 361] width 67 height 310
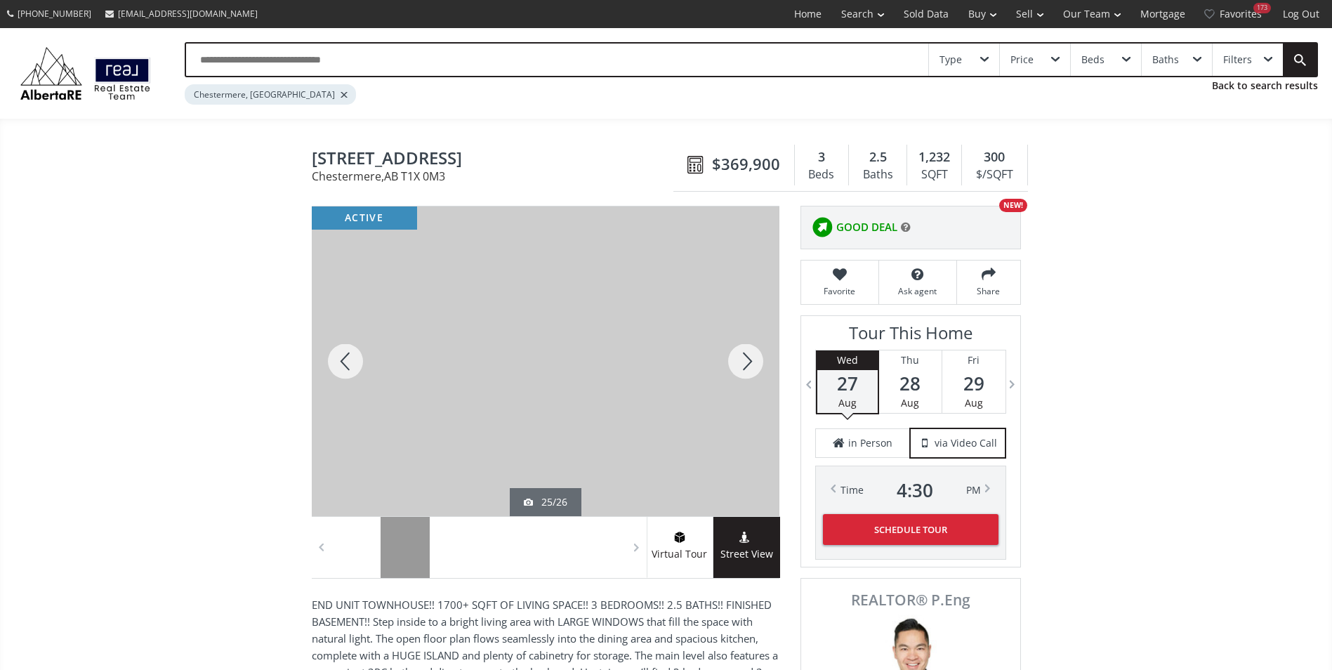
click at [740, 370] on div at bounding box center [745, 361] width 67 height 310
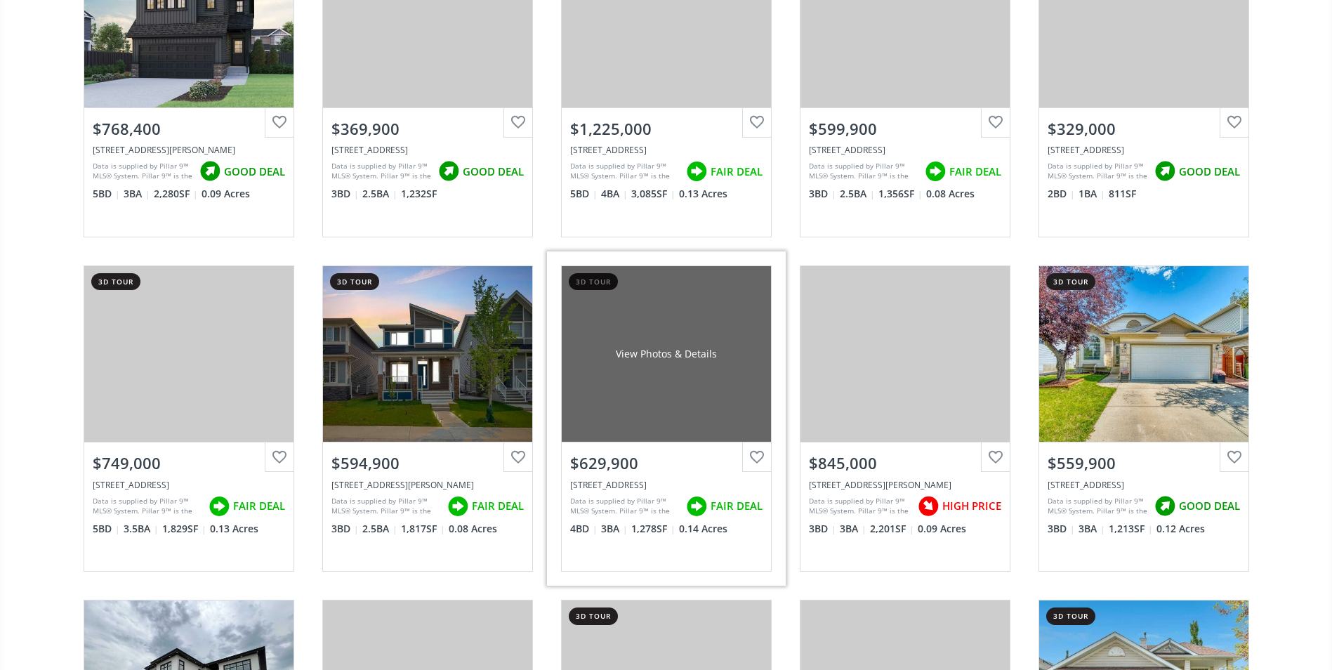
scroll to position [1193, 0]
